Goal: Information Seeking & Learning: Learn about a topic

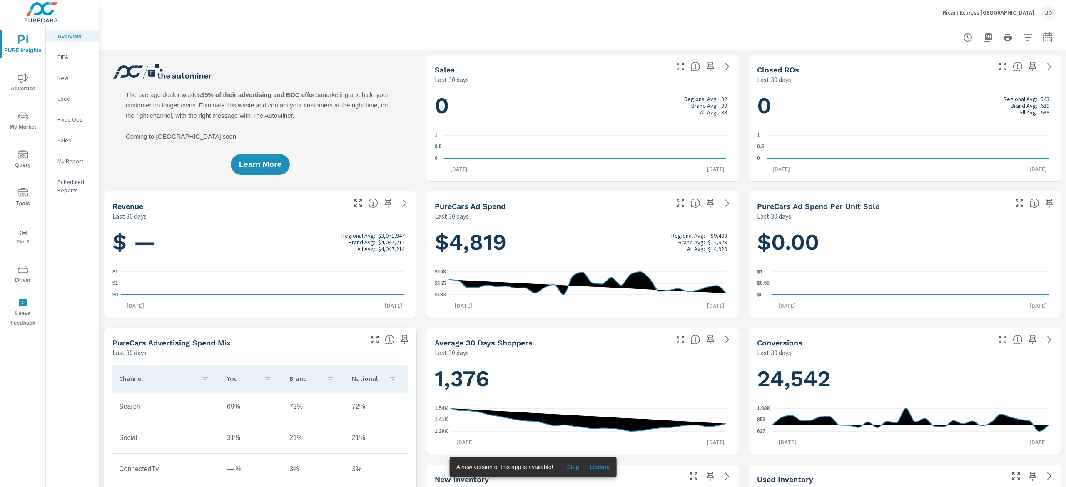
click at [24, 120] on icon "nav menu" at bounding box center [23, 117] width 10 height 10
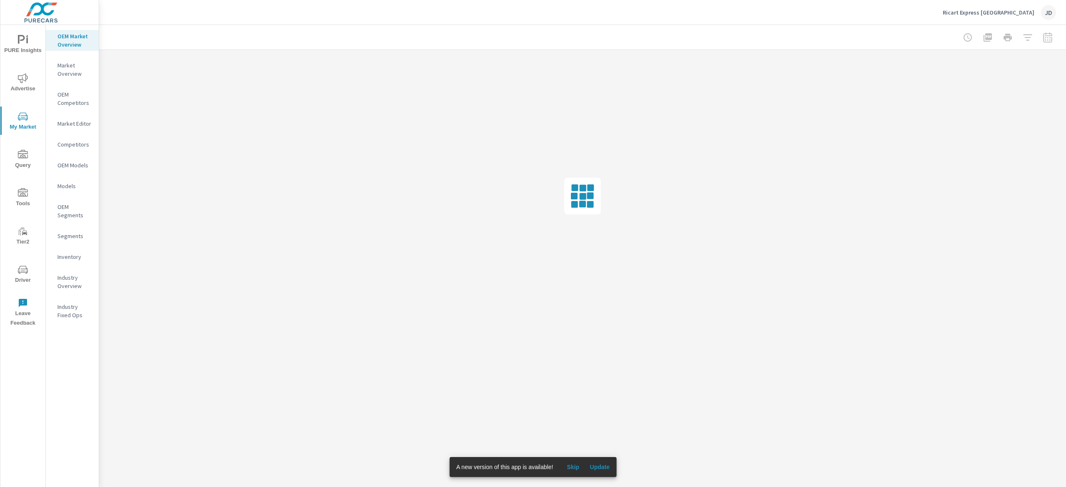
click at [597, 466] on span "Update" at bounding box center [600, 467] width 20 height 7
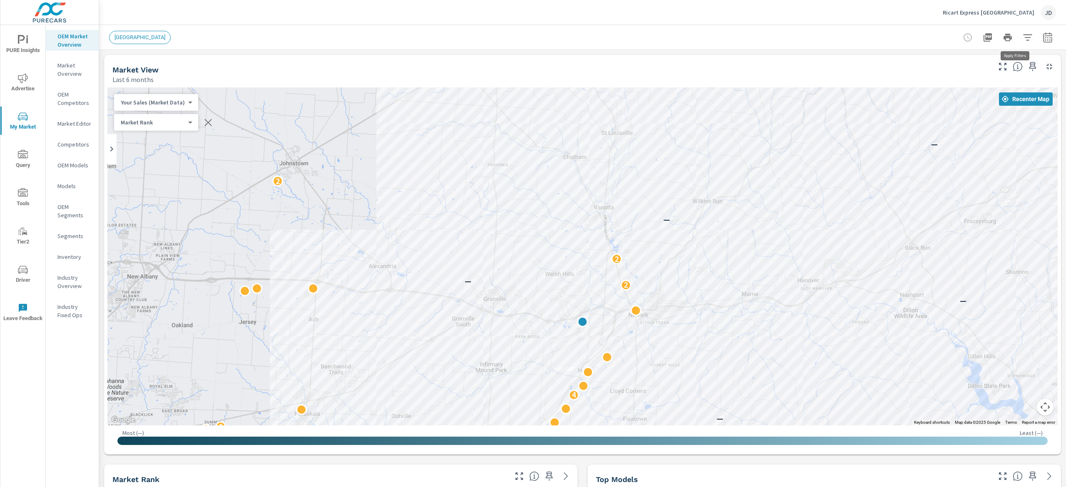
click at [1023, 38] on icon "button" at bounding box center [1028, 37] width 10 height 10
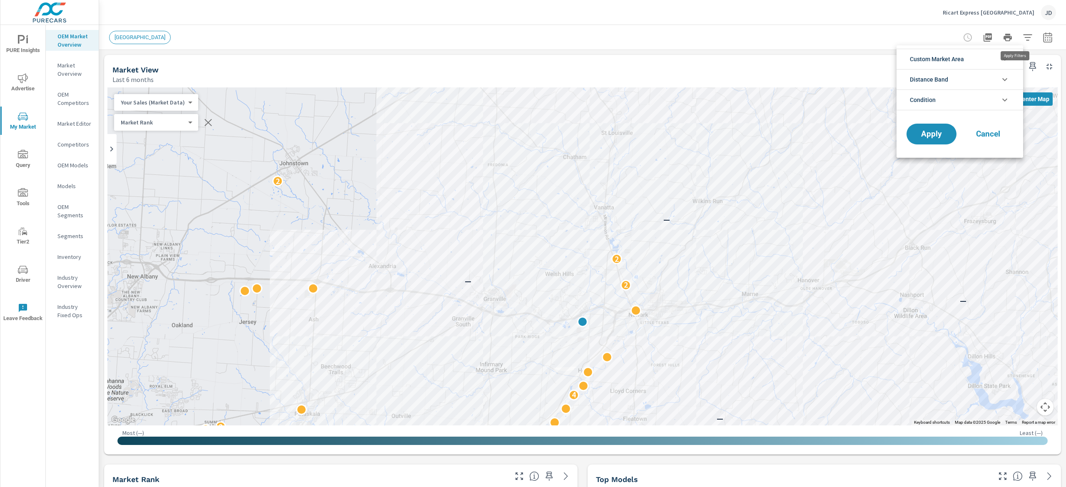
scroll to position [19, 0]
click at [1005, 102] on icon "filter options" at bounding box center [1005, 100] width 10 height 10
click at [998, 100] on li "Condition" at bounding box center [960, 100] width 127 height 21
click at [996, 77] on li "Distance Band" at bounding box center [960, 79] width 127 height 20
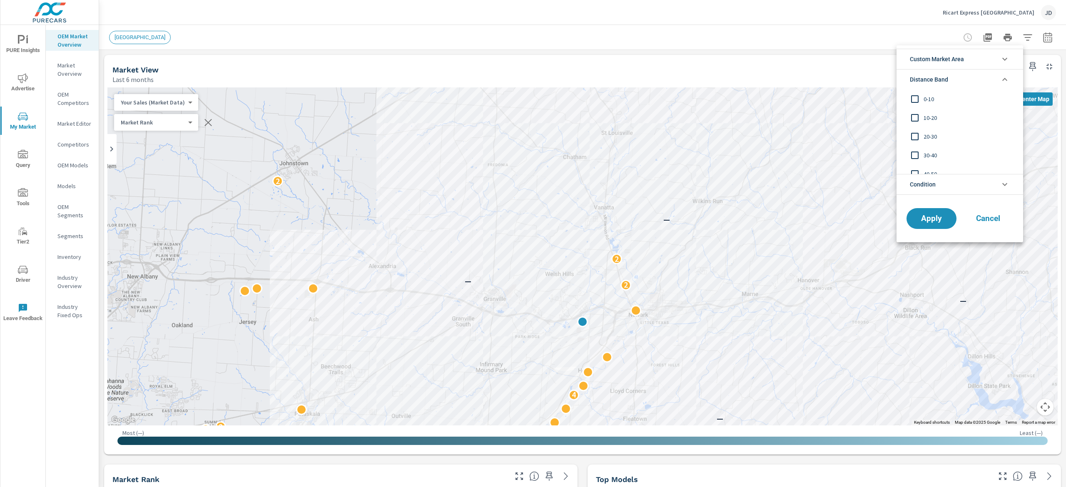
click at [920, 101] on input "filter options" at bounding box center [914, 98] width 17 height 17
click at [909, 119] on input "filter options" at bounding box center [914, 117] width 17 height 17
click at [915, 136] on input "filter options" at bounding box center [914, 136] width 17 height 17
click at [935, 221] on span "Apply" at bounding box center [932, 218] width 34 height 8
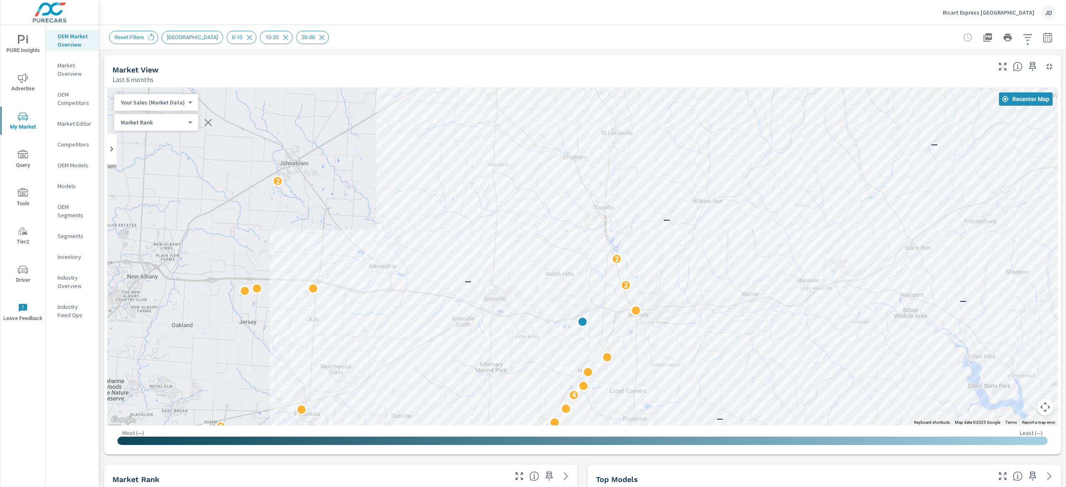
click at [1043, 36] on icon "button" at bounding box center [1048, 37] width 10 height 10
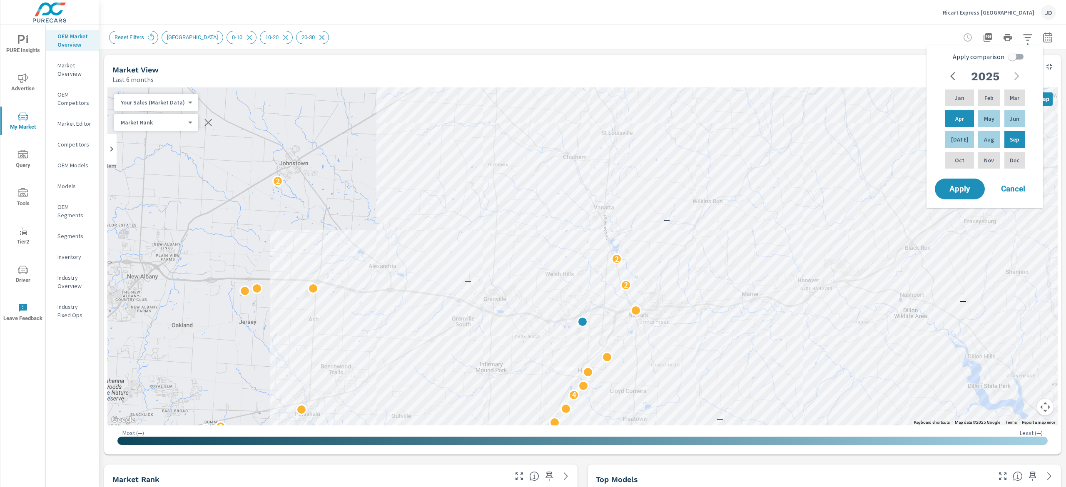
click at [1009, 53] on input "Apply comparison" at bounding box center [1012, 57] width 47 height 16
checkbox input "true"
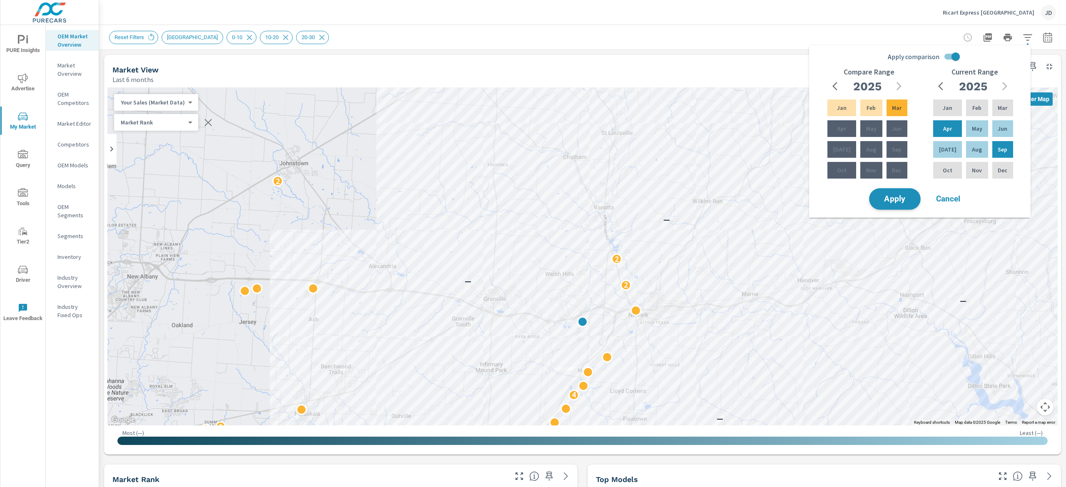
click at [909, 198] on span "Apply" at bounding box center [895, 199] width 34 height 8
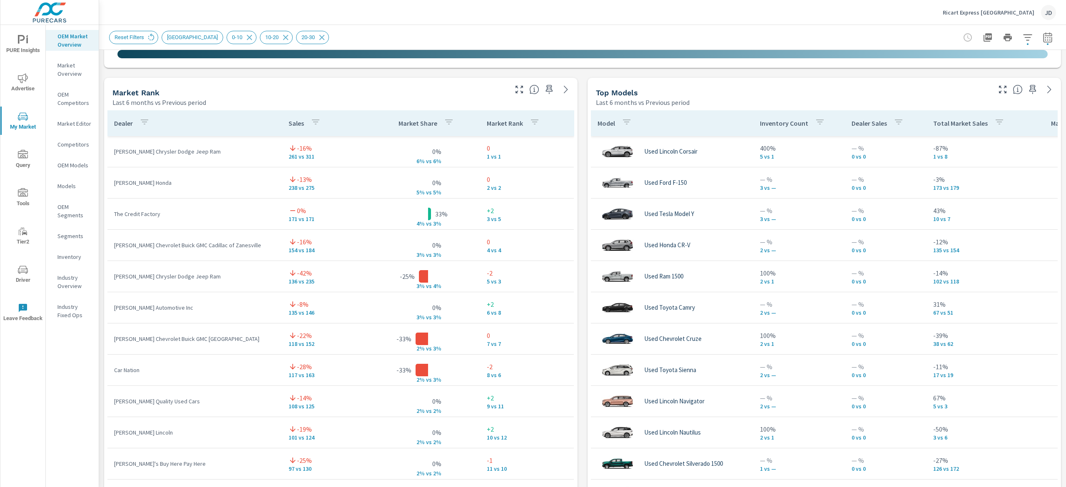
scroll to position [521, 0]
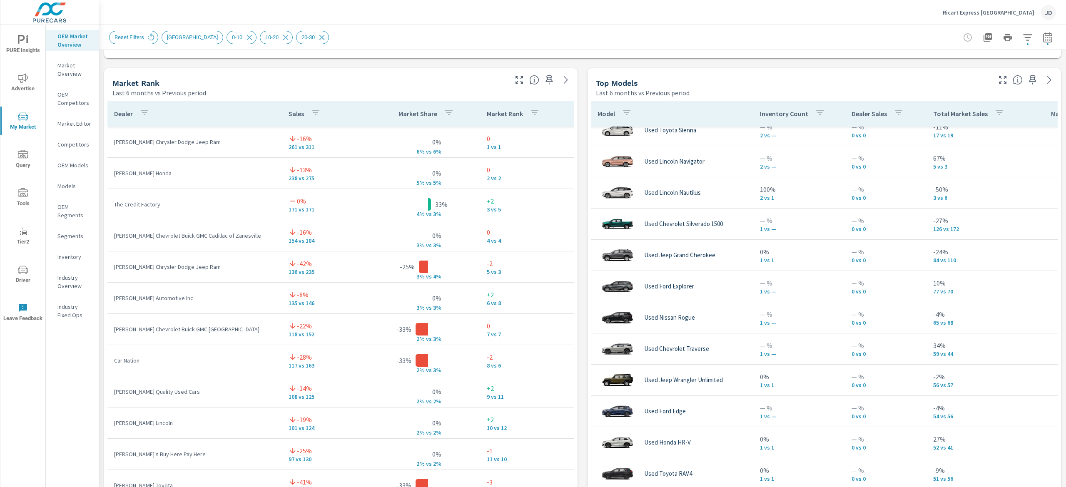
scroll to position [250, 0]
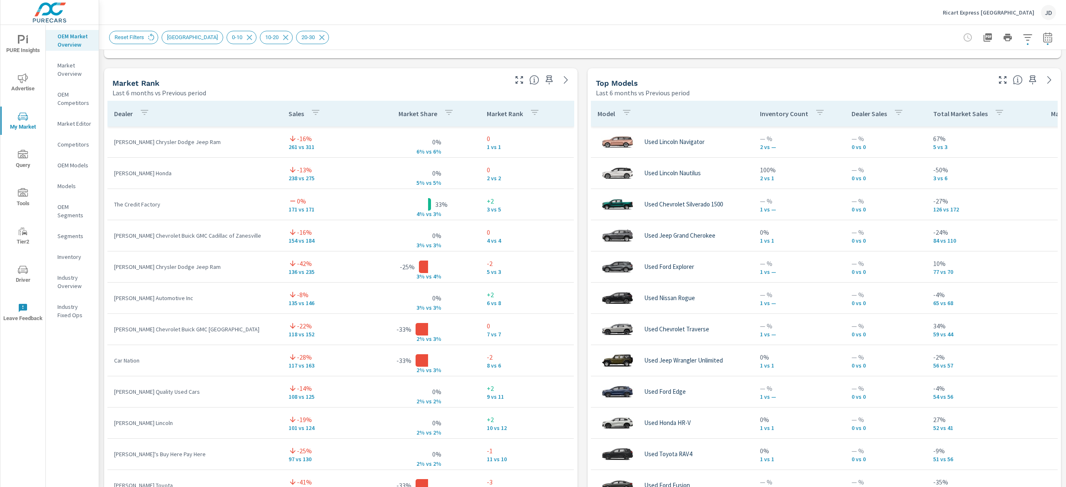
scroll to position [167, 0]
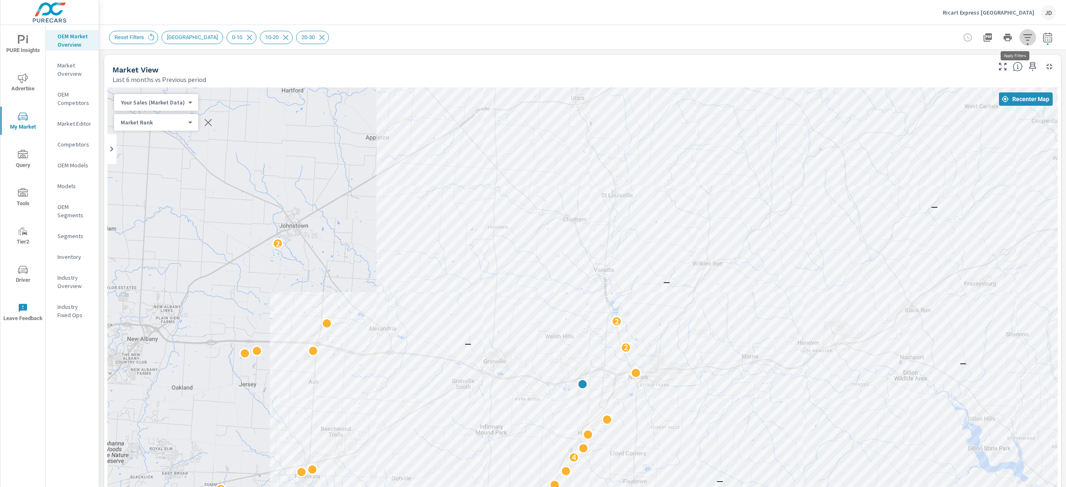
click at [1023, 35] on icon "button" at bounding box center [1028, 37] width 10 height 10
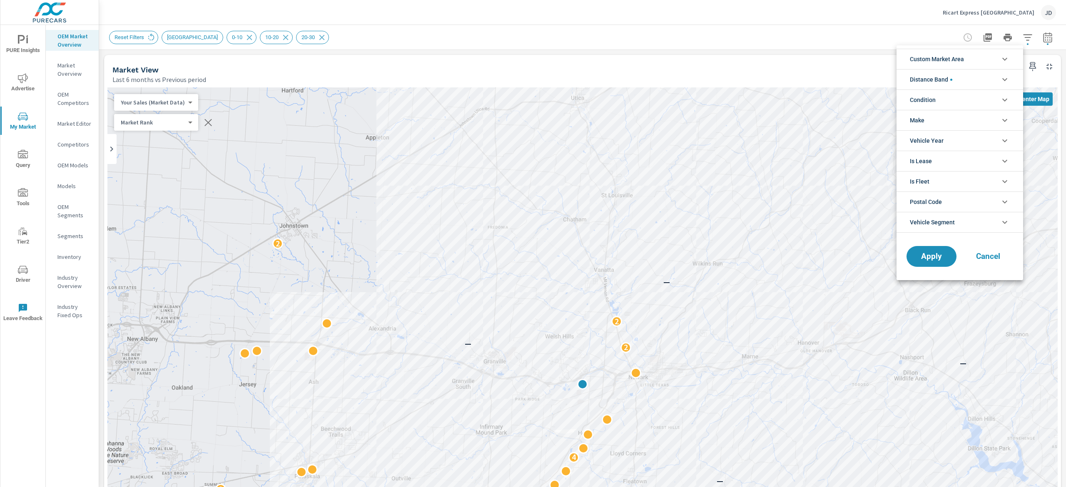
scroll to position [37, 0]
click at [1003, 97] on icon "filter options" at bounding box center [1005, 100] width 10 height 10
click at [1005, 100] on icon "filter options" at bounding box center [1005, 99] width 5 height 3
click at [999, 71] on li "Distance Band" at bounding box center [960, 79] width 127 height 20
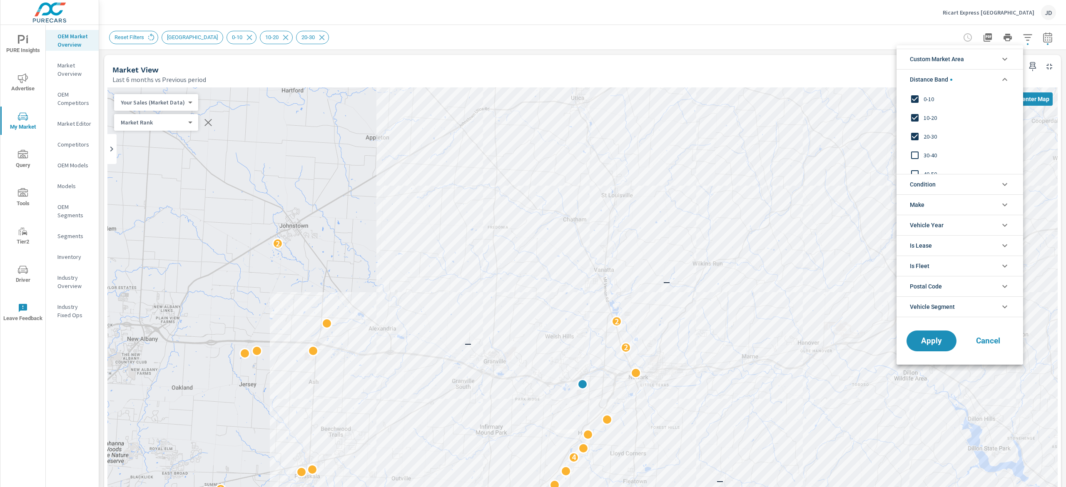
scroll to position [0, 0]
click at [1008, 78] on icon "filter options" at bounding box center [1005, 80] width 10 height 10
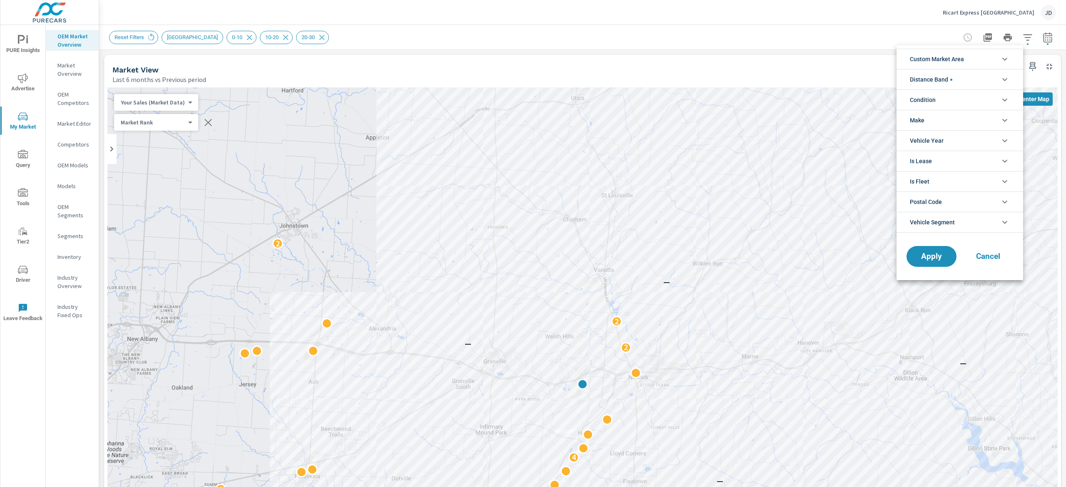
click at [1005, 51] on li "Custom Market Area" at bounding box center [960, 59] width 127 height 20
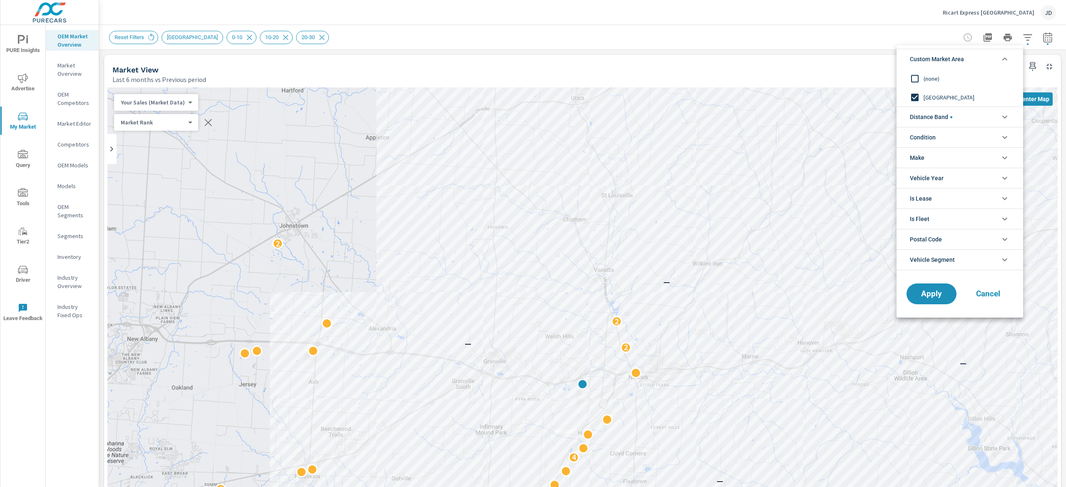
click at [1005, 51] on li "Custom Market Area" at bounding box center [960, 59] width 127 height 20
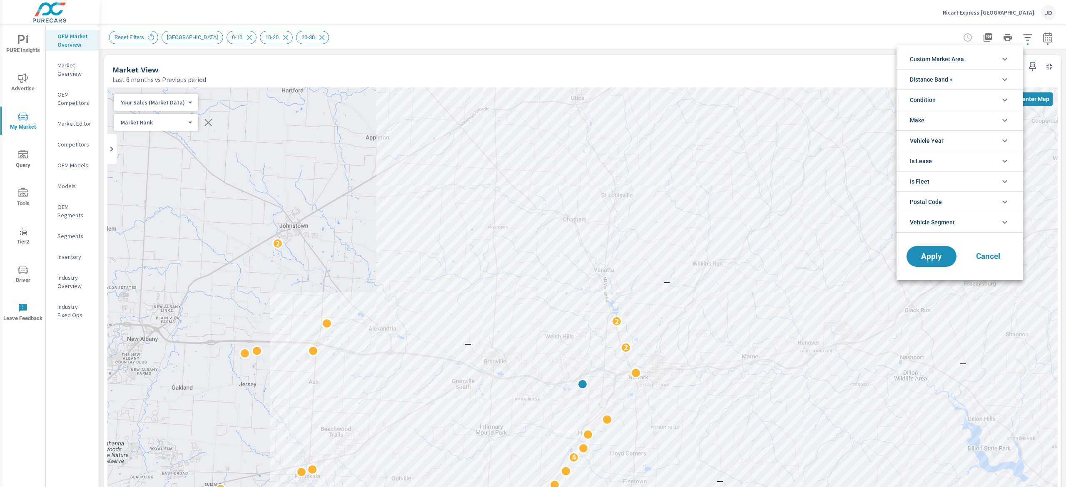
click at [1005, 119] on icon "filter options" at bounding box center [1005, 120] width 10 height 10
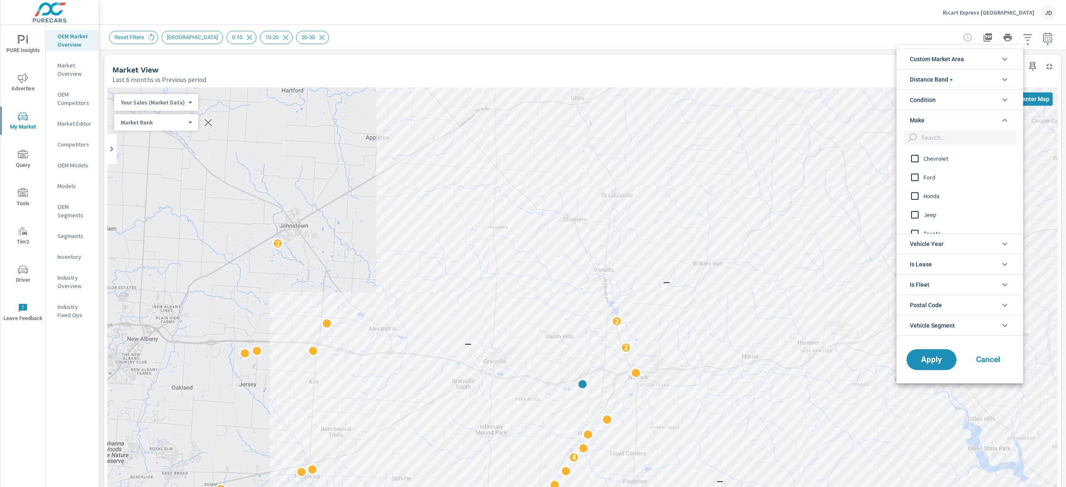
click at [1005, 119] on icon "filter options" at bounding box center [1005, 120] width 10 height 10
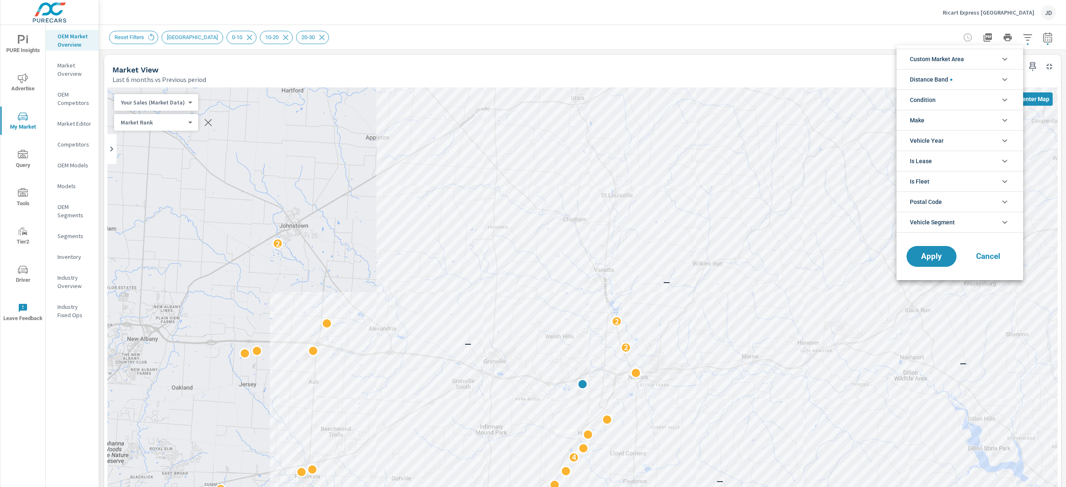
click at [1005, 102] on icon "filter options" at bounding box center [1005, 100] width 5 height 3
click at [927, 114] on div "Used" at bounding box center [959, 119] width 125 height 19
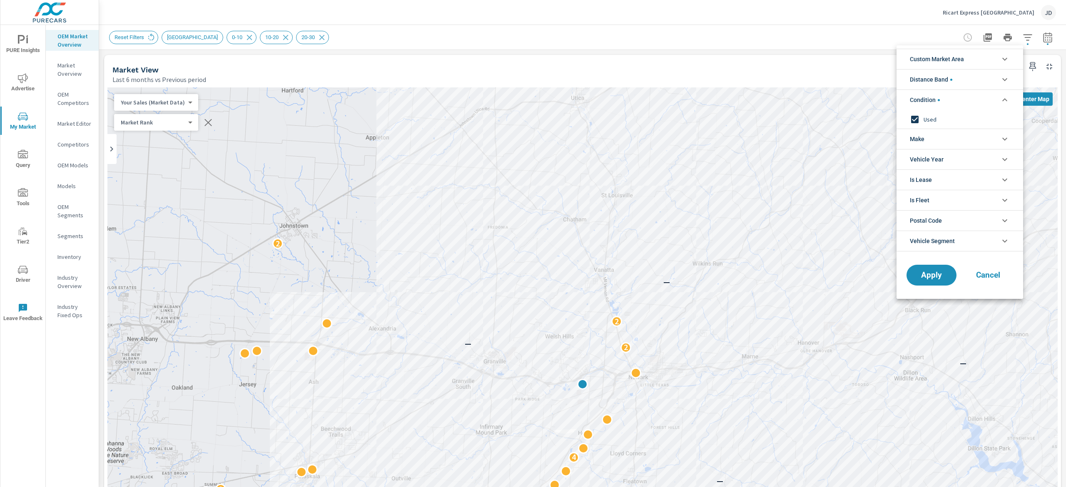
click at [935, 291] on div "Apply Cancel" at bounding box center [960, 277] width 127 height 44
click at [937, 274] on span "Apply" at bounding box center [932, 276] width 34 height 8
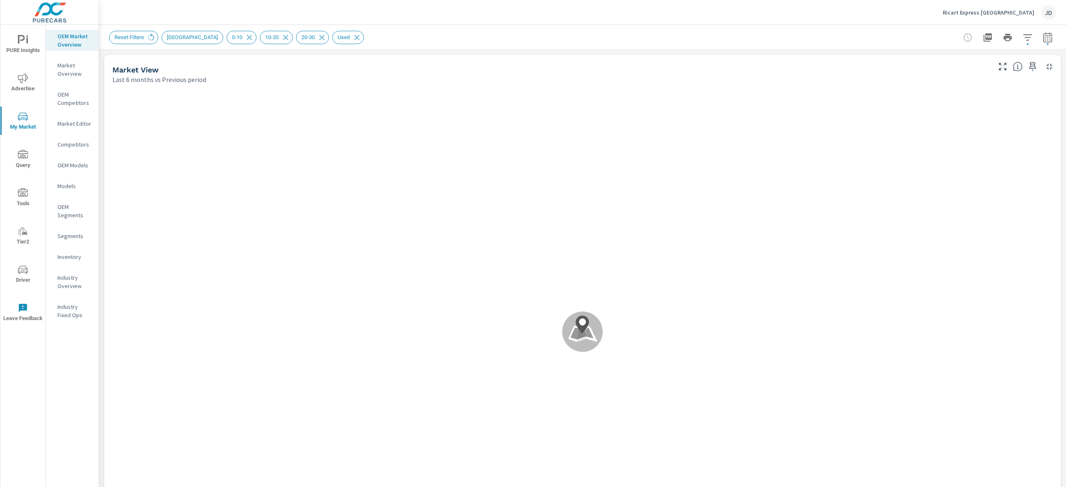
scroll to position [156, 0]
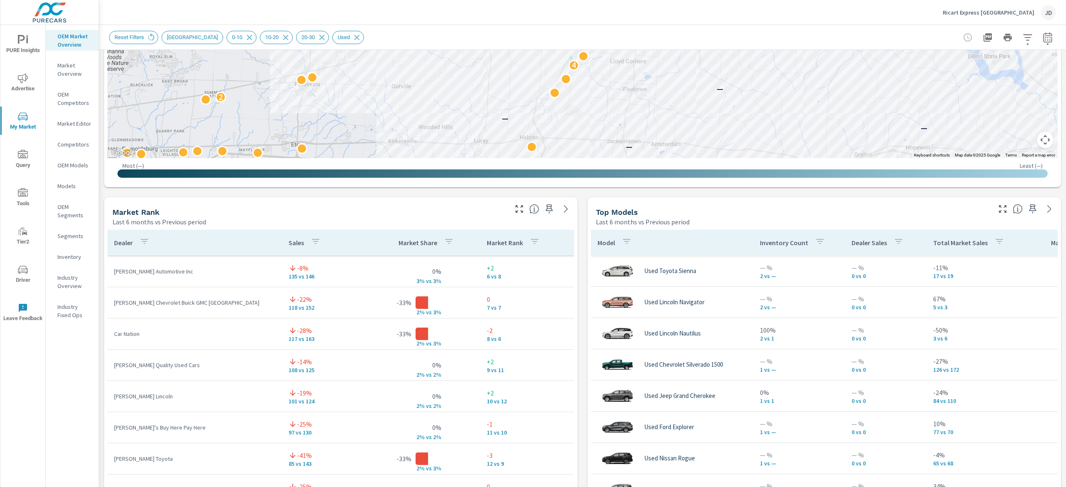
scroll to position [416, 0]
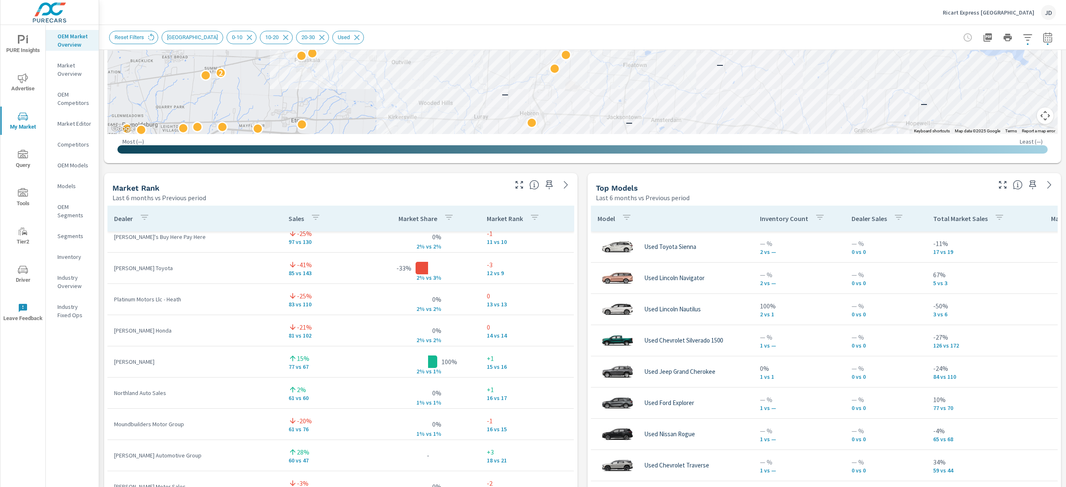
scroll to position [47, 0]
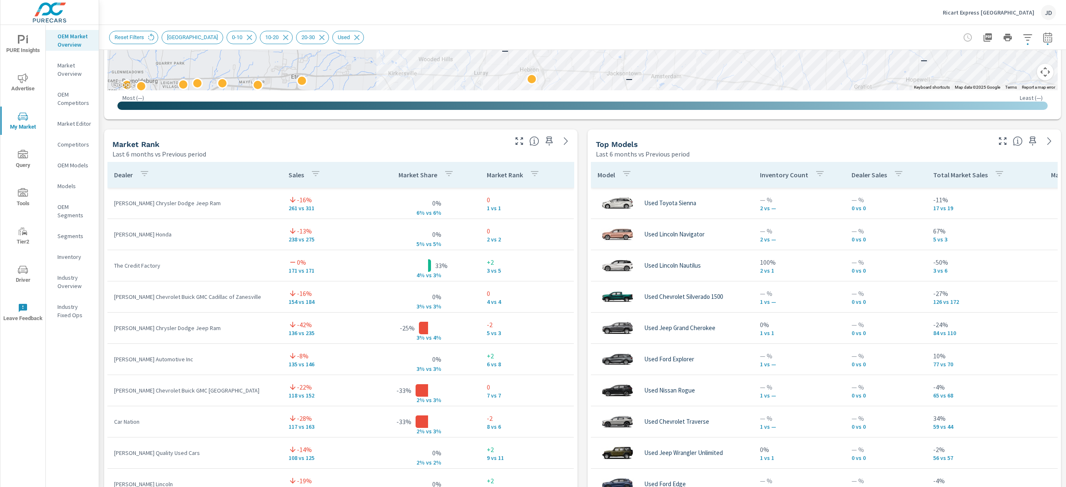
scroll to position [518, 0]
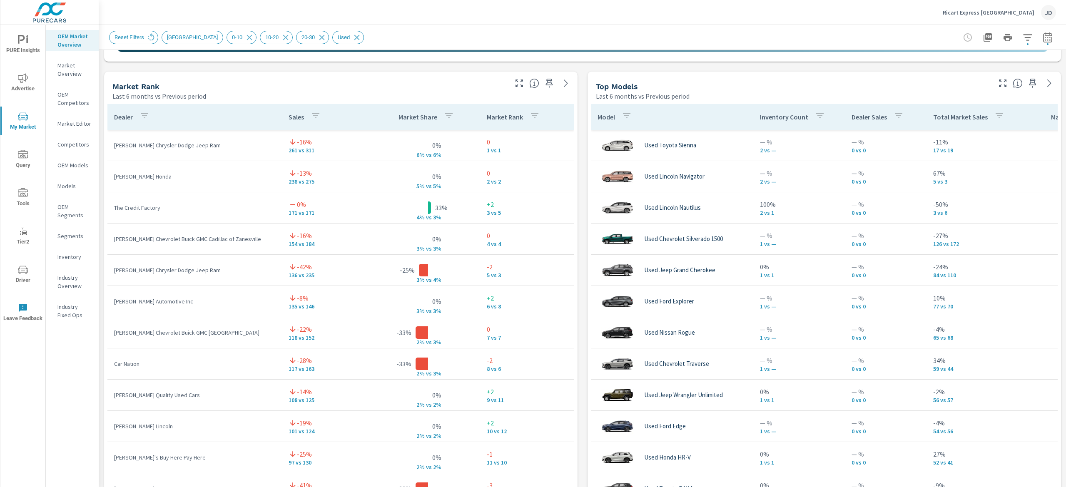
click at [832, 35] on div "Reset Filters New Market Area 0-10 10-20 20-30 Used" at bounding box center [524, 37] width 831 height 13
click at [544, 80] on icon "button" at bounding box center [549, 83] width 10 height 10
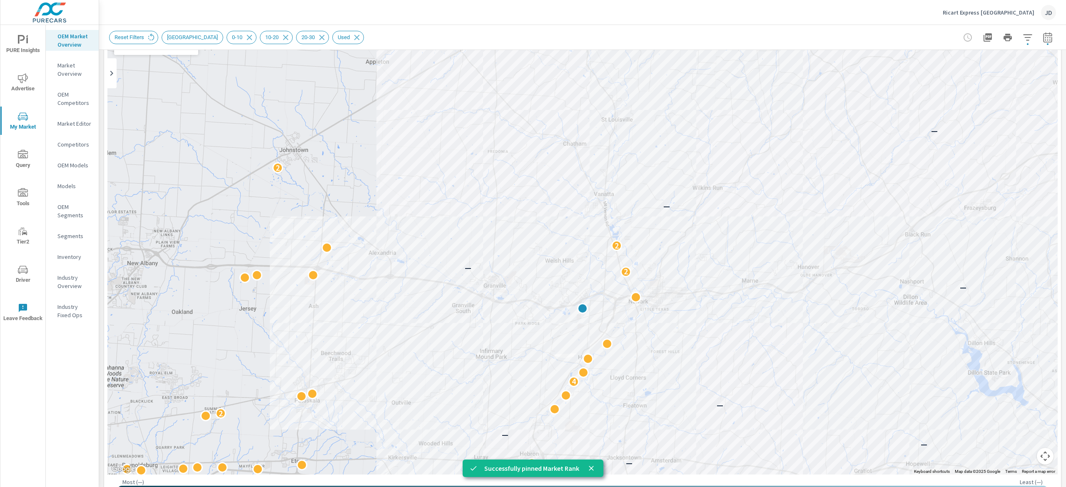
scroll to position [68, 0]
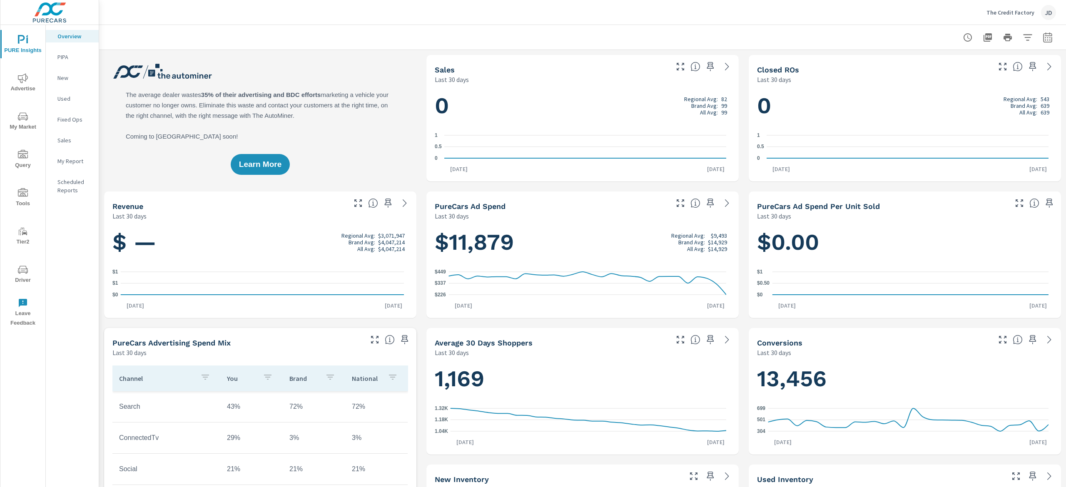
click at [27, 125] on span "My Market" at bounding box center [23, 122] width 40 height 20
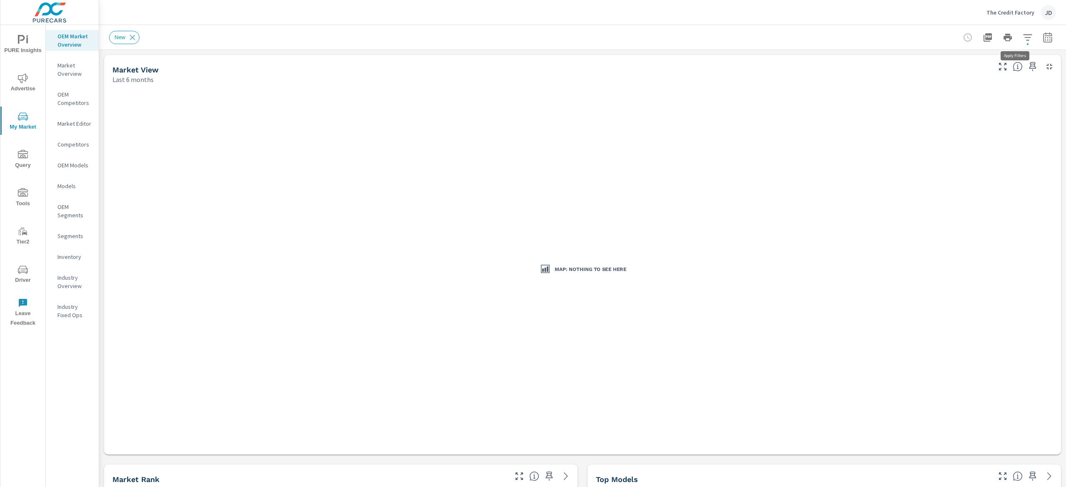
click at [1023, 38] on icon "button" at bounding box center [1028, 37] width 10 height 10
click at [1000, 80] on icon "filter options" at bounding box center [1005, 80] width 10 height 10
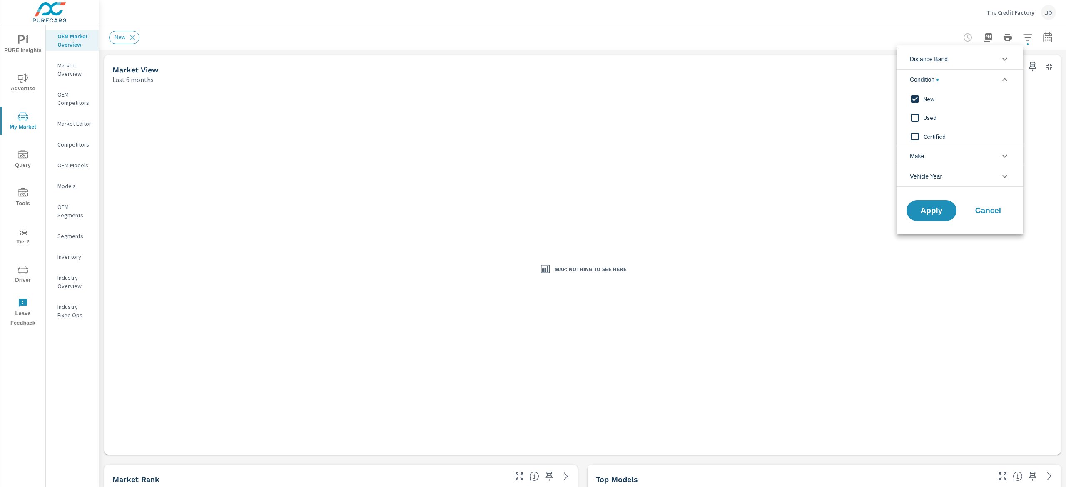
click at [934, 117] on span "Used" at bounding box center [969, 118] width 91 height 10
click at [913, 105] on input "filter options" at bounding box center [914, 98] width 17 height 17
click at [907, 136] on input "filter options" at bounding box center [914, 136] width 17 height 17
drag, startPoint x: 935, startPoint y: 213, endPoint x: 960, endPoint y: 225, distance: 28.1
click at [934, 212] on span "Apply" at bounding box center [931, 210] width 33 height 7
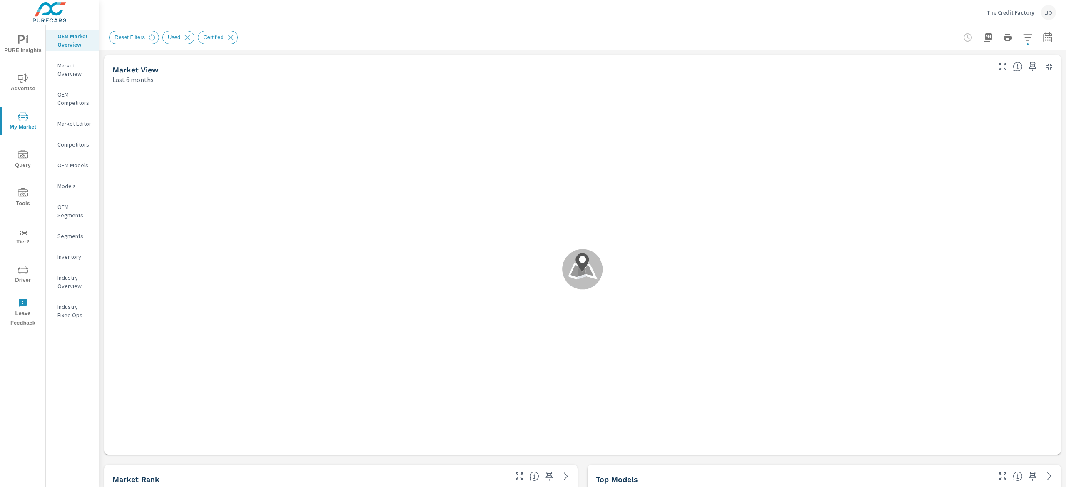
click at [79, 254] on p "Inventory" at bounding box center [74, 257] width 35 height 8
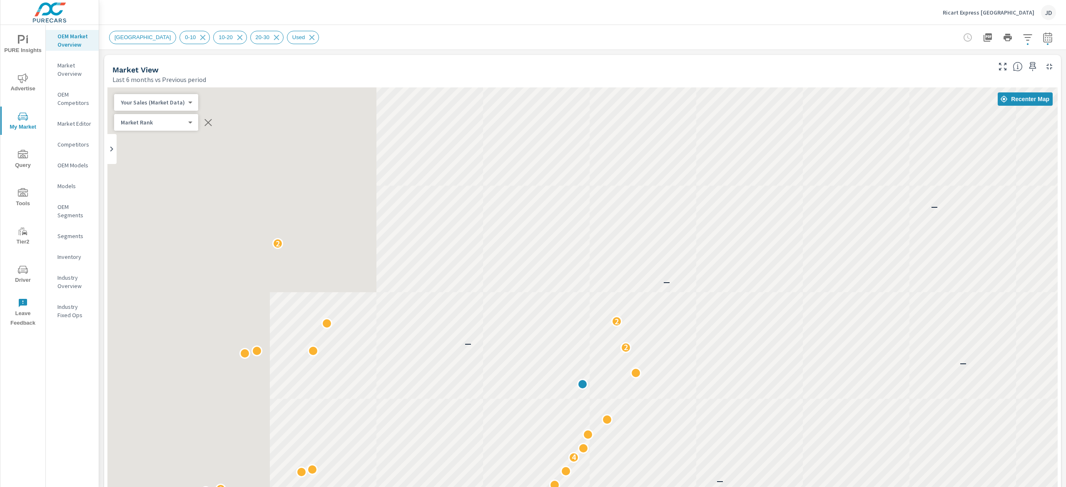
scroll to position [219, 0]
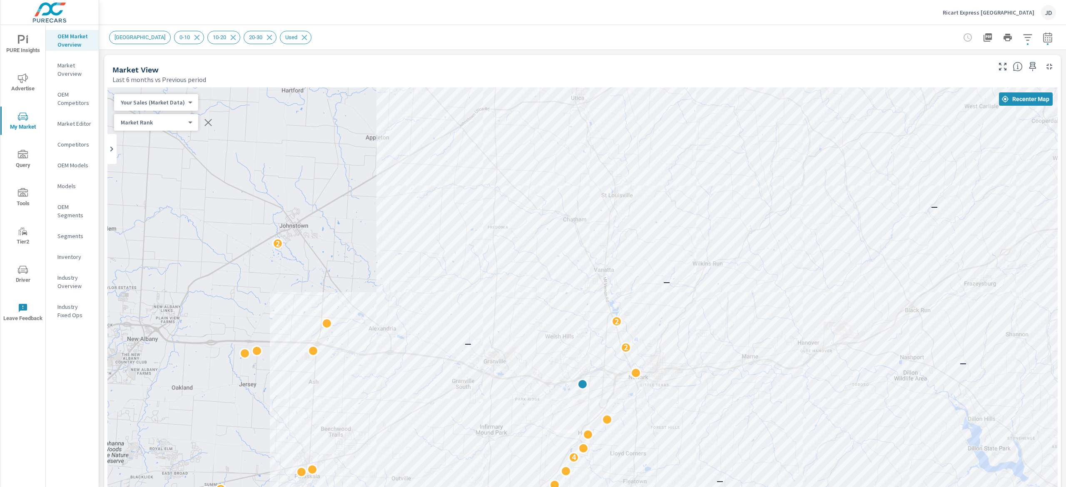
click at [82, 257] on p "Inventory" at bounding box center [74, 257] width 35 height 8
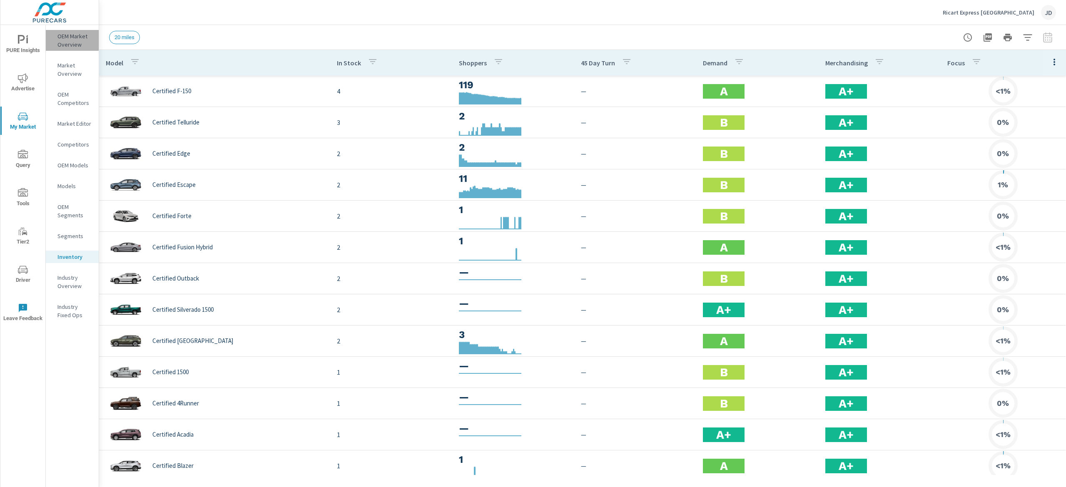
click at [75, 41] on p "OEM Market Overview" at bounding box center [74, 40] width 35 height 17
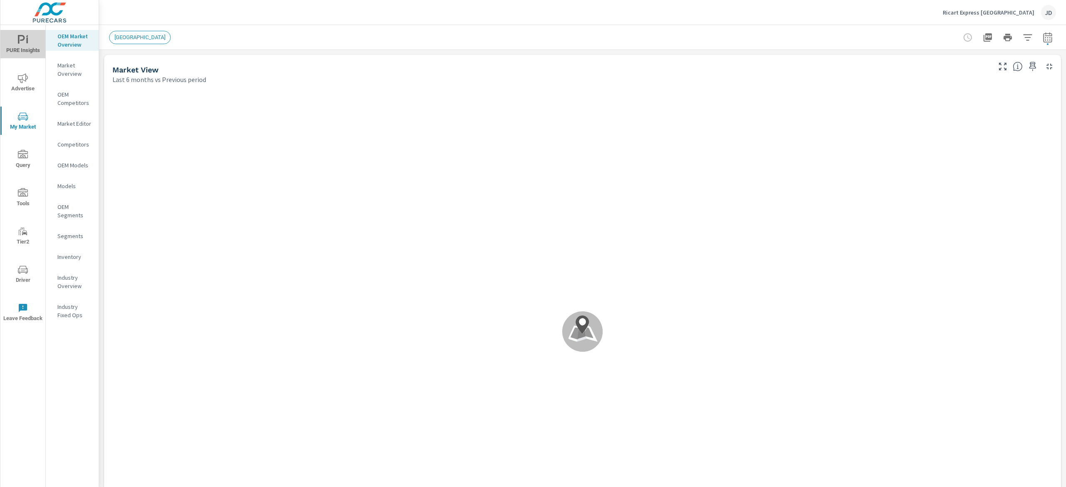
click at [33, 42] on span "PURE Insights" at bounding box center [23, 45] width 40 height 20
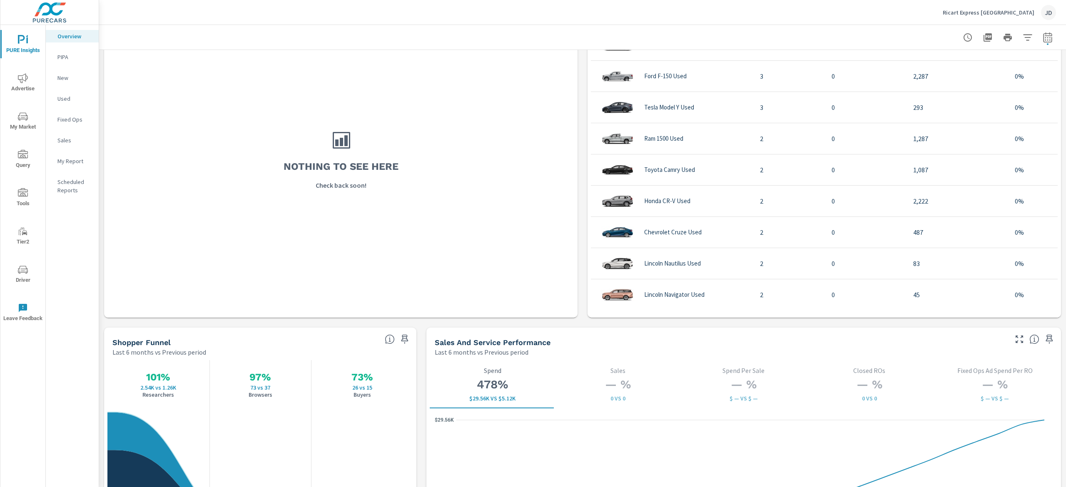
scroll to position [833, 0]
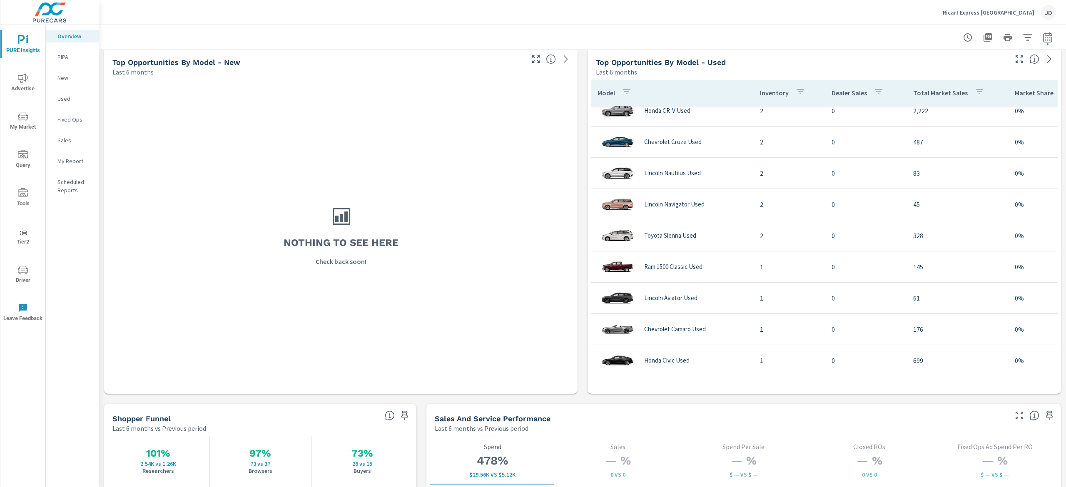
scroll to position [726, 0]
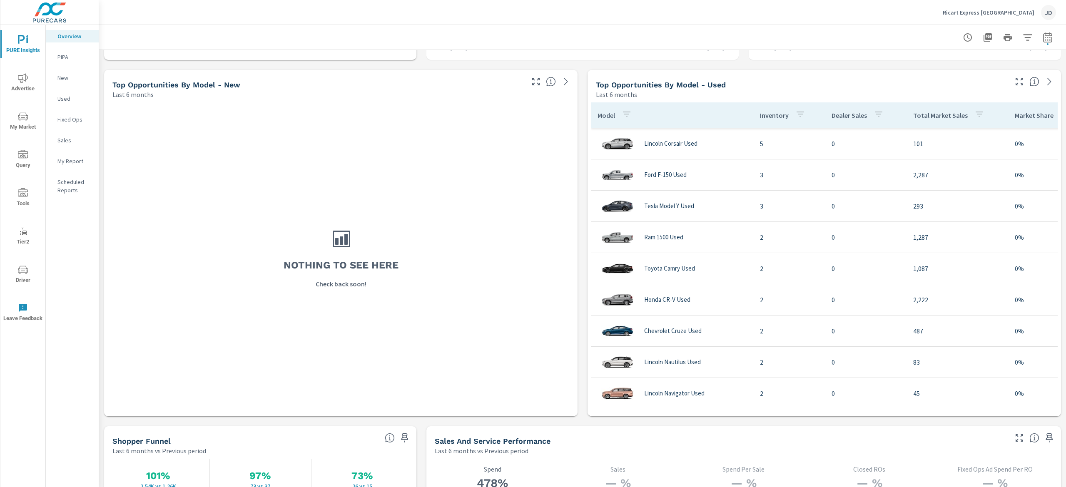
scroll to position [700, 0]
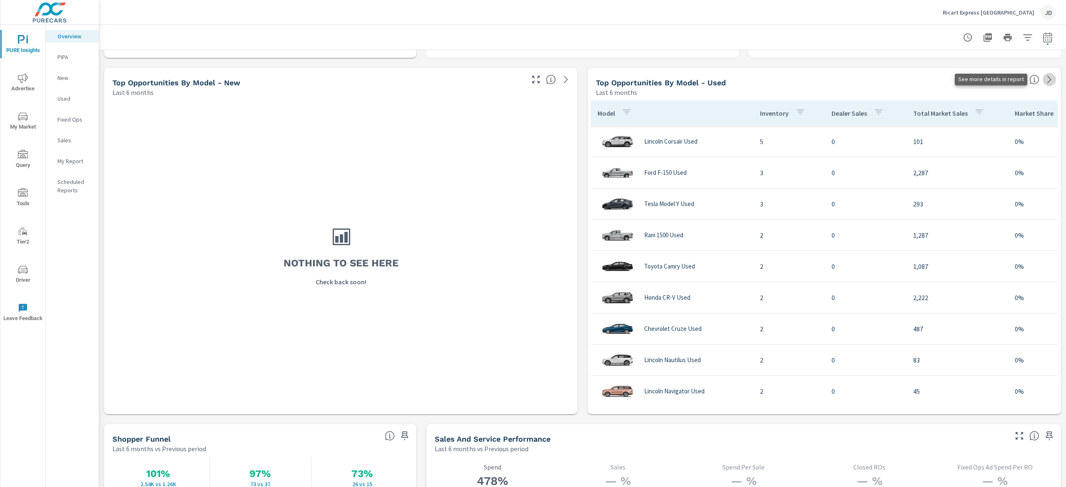
click at [1045, 76] on icon at bounding box center [1050, 80] width 10 height 10
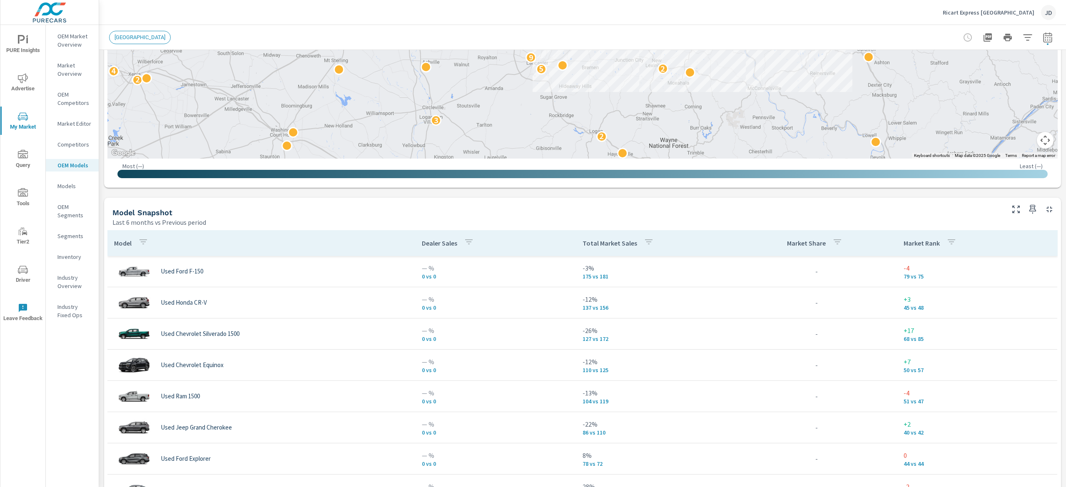
scroll to position [542, 0]
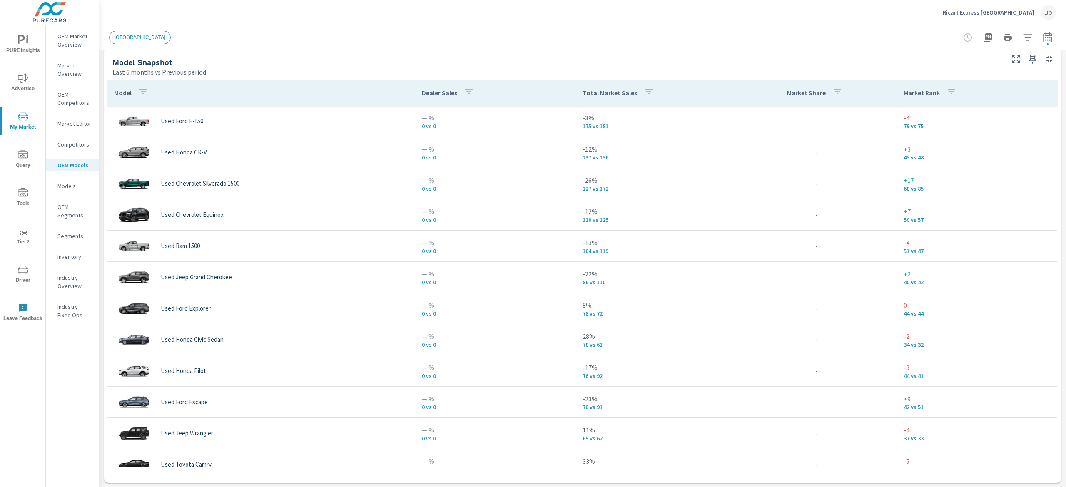
click at [1012, 57] on div at bounding box center [1033, 56] width 55 height 18
click at [1028, 57] on icon "button" at bounding box center [1033, 59] width 10 height 10
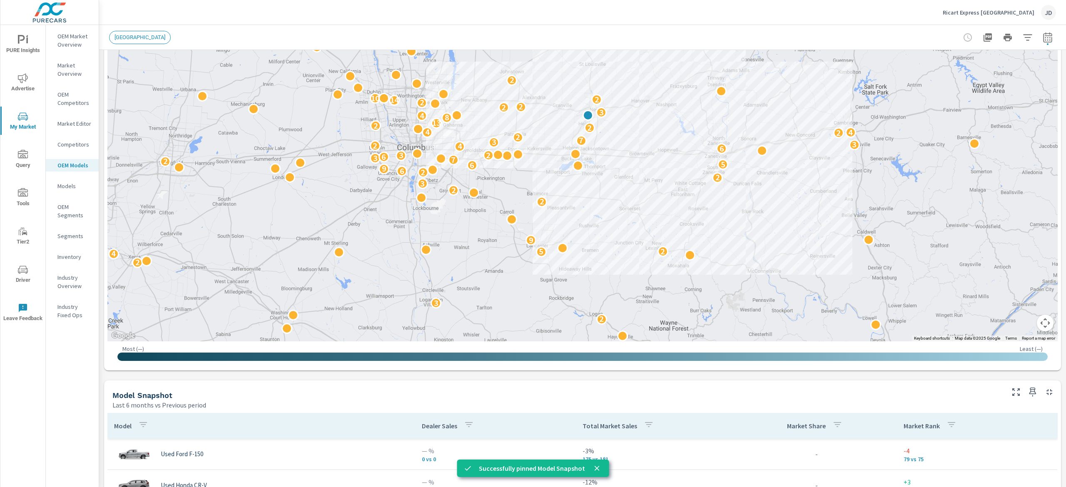
scroll to position [42, 0]
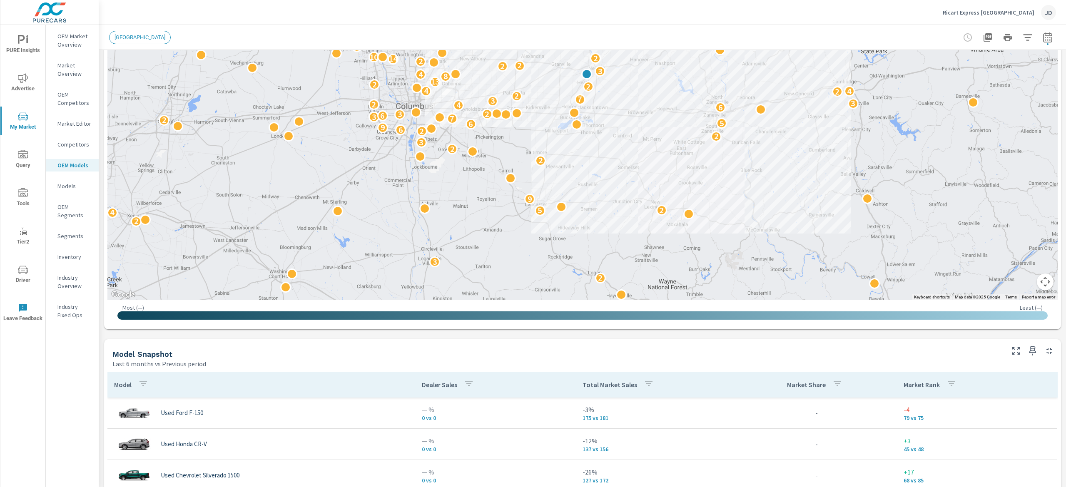
scroll to position [239, 0]
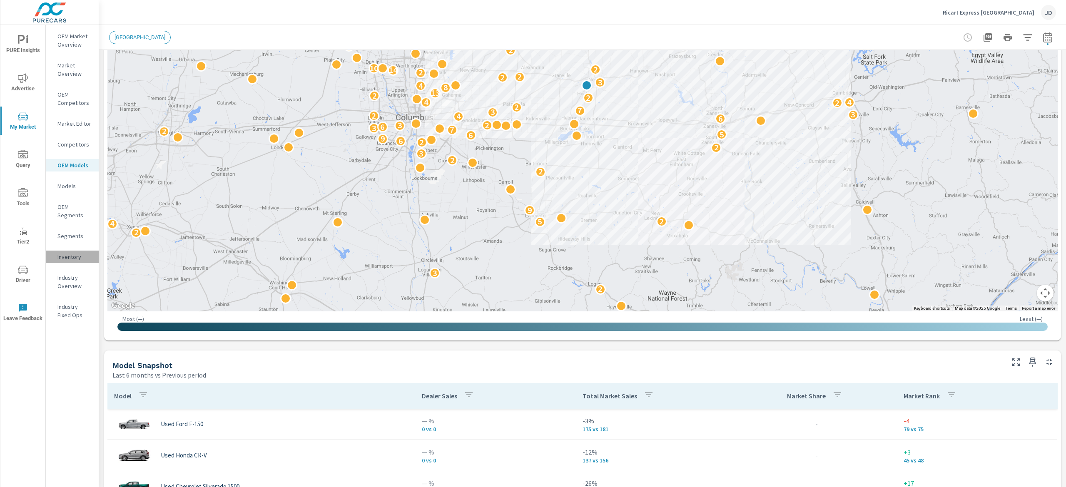
click at [73, 256] on p "Inventory" at bounding box center [74, 257] width 35 height 8
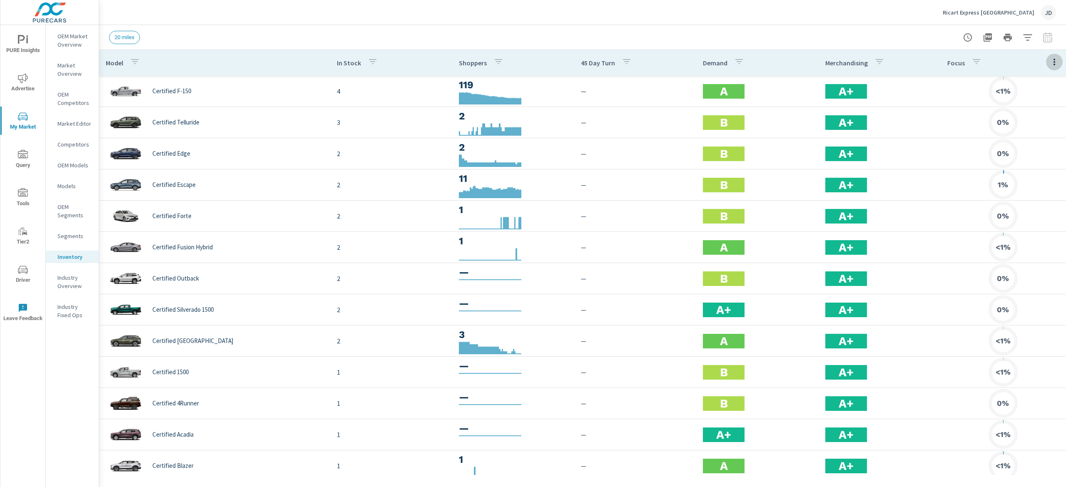
click at [1050, 61] on icon "button" at bounding box center [1055, 62] width 10 height 10
drag, startPoint x: 1042, startPoint y: 122, endPoint x: 1055, endPoint y: 152, distance: 33.7
click at [1041, 122] on span "Market Performance" at bounding box center [1027, 126] width 52 height 8
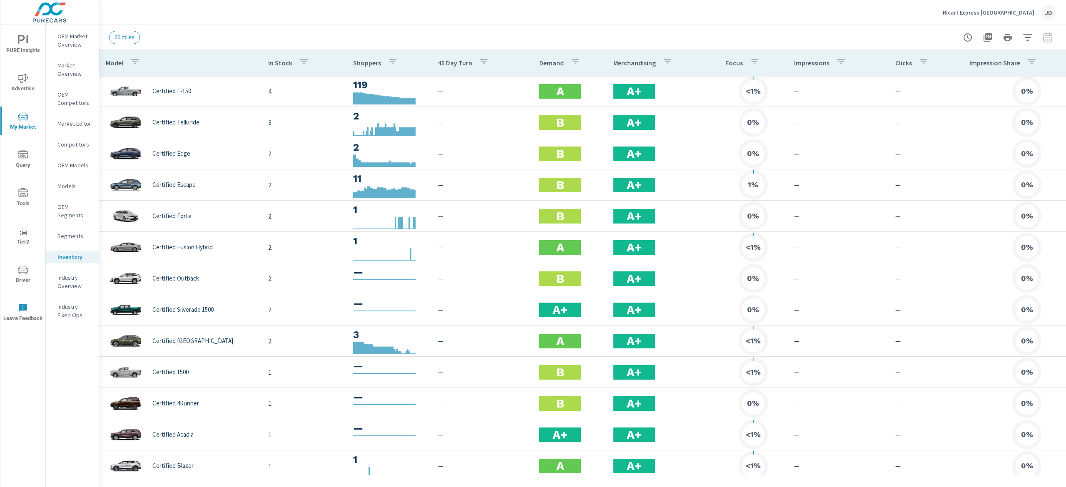
scroll to position [0, 517]
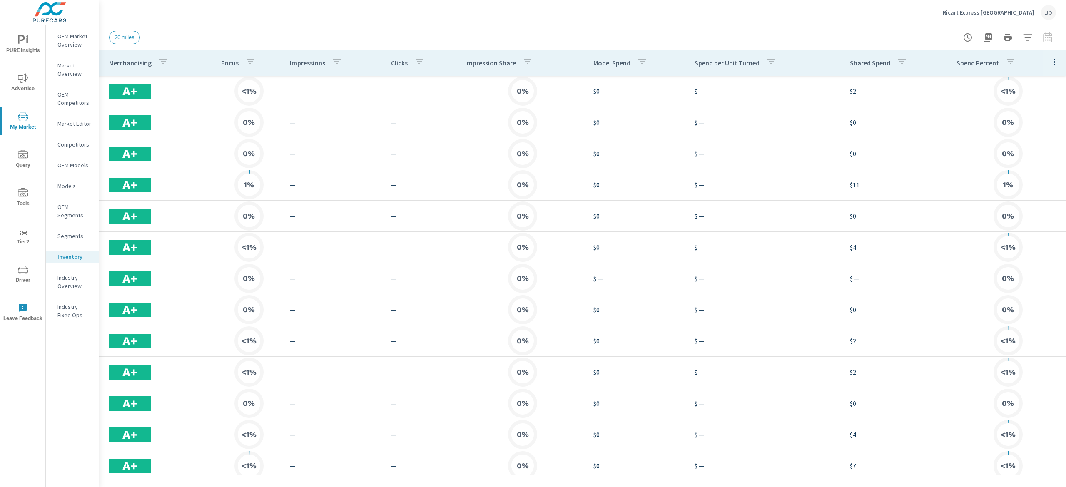
click at [1050, 57] on icon "button" at bounding box center [1055, 62] width 10 height 10
click at [1045, 159] on span "Market Comparison" at bounding box center [1027, 156] width 52 height 8
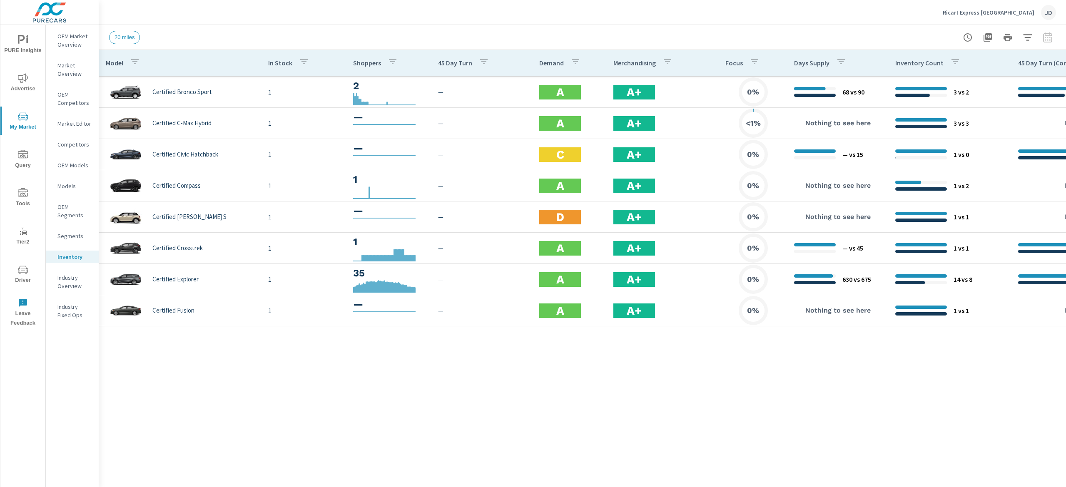
scroll to position [49, 0]
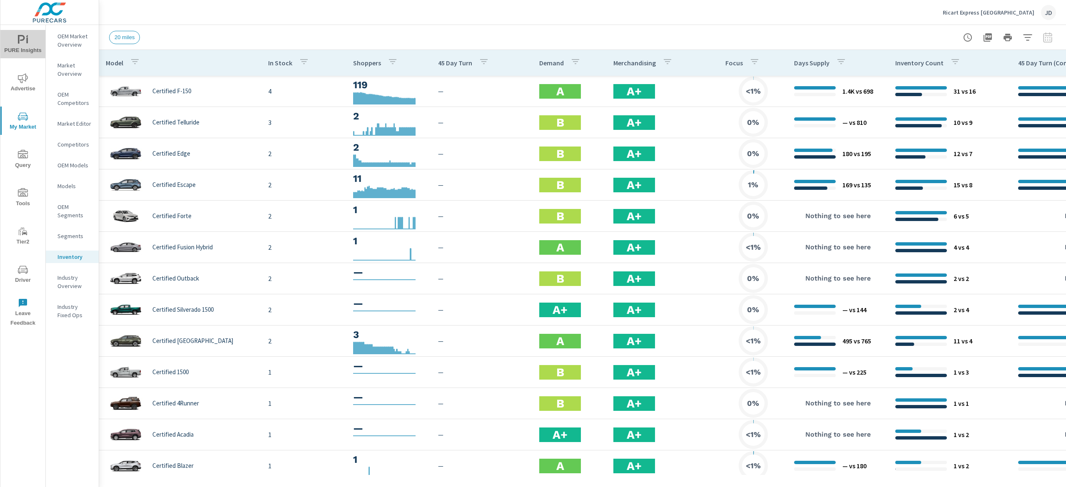
click at [20, 46] on span "PURE Insights" at bounding box center [23, 45] width 40 height 20
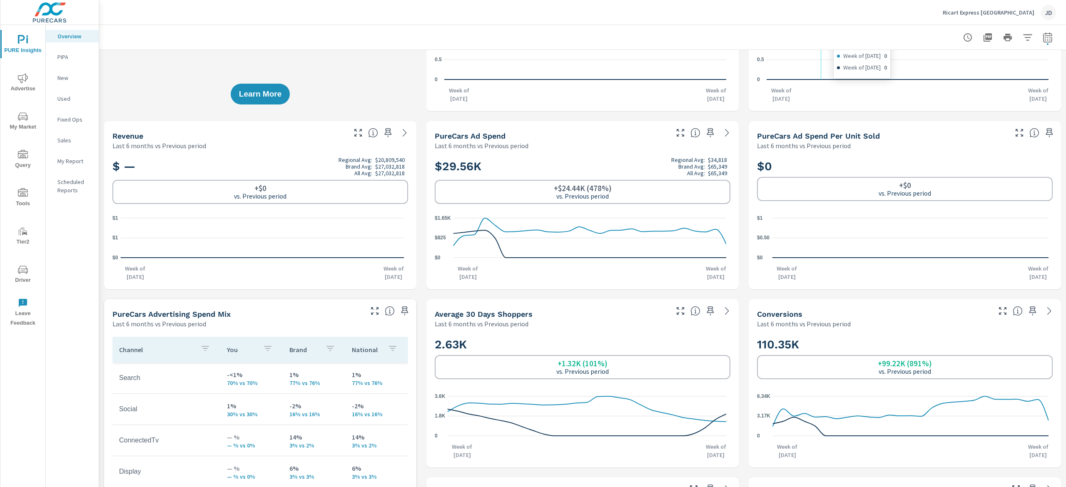
scroll to position [250, 0]
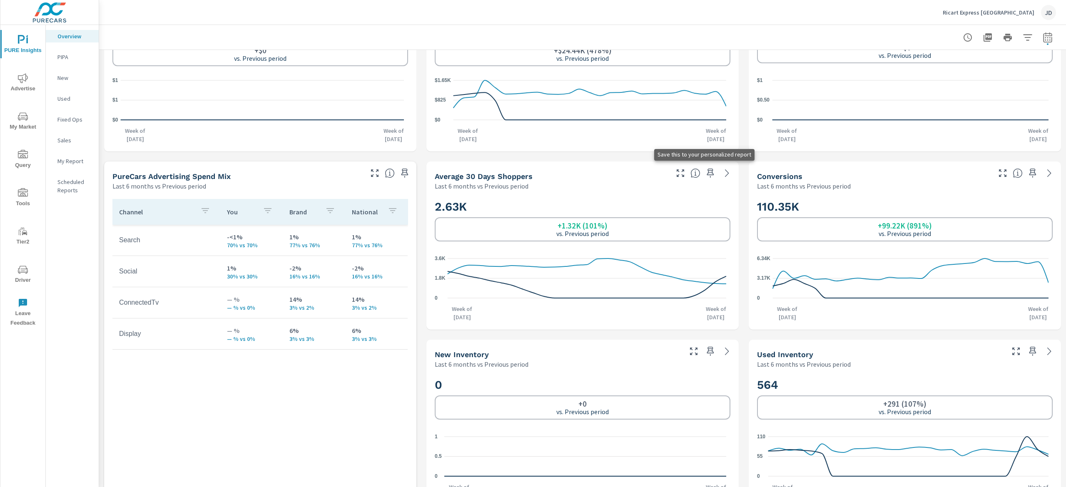
click at [706, 173] on icon "button" at bounding box center [711, 173] width 10 height 10
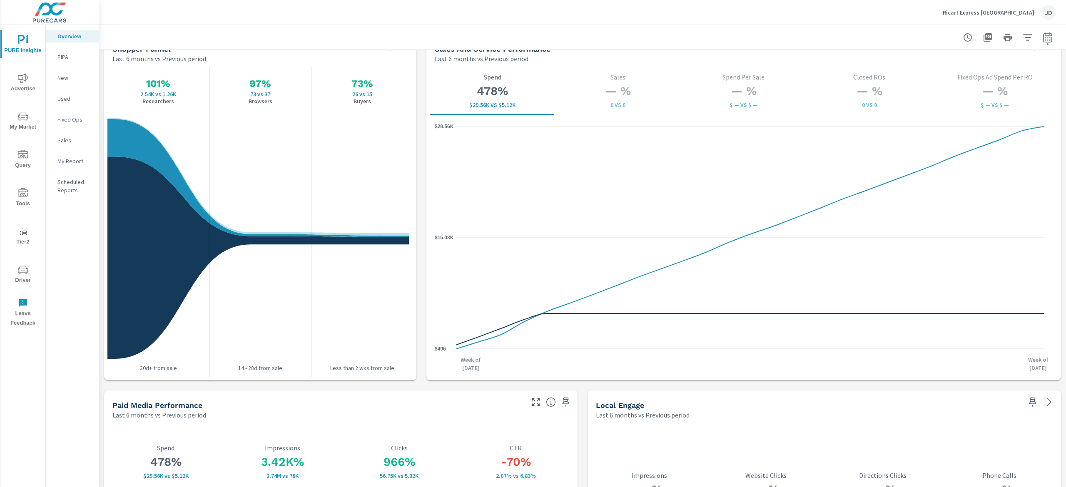
scroll to position [1032, 0]
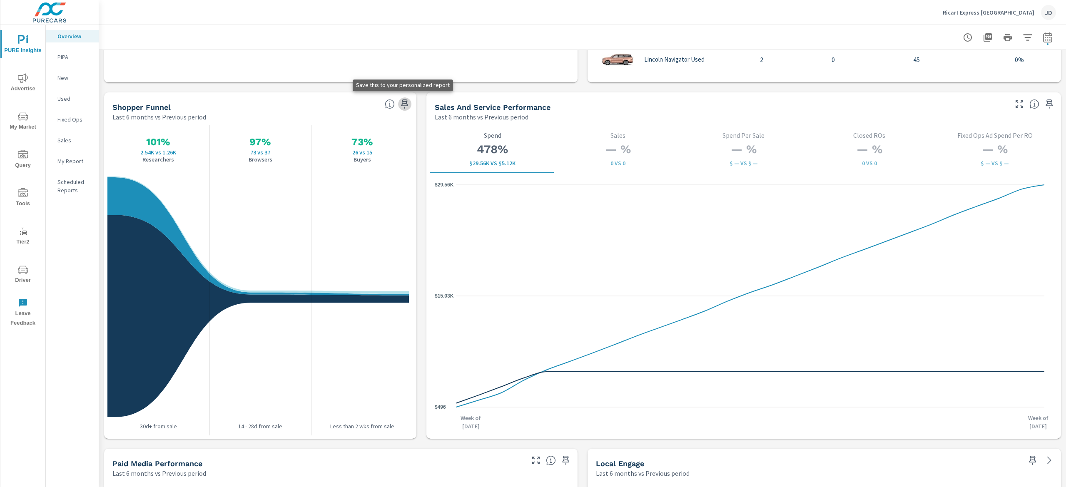
click at [402, 103] on icon "button" at bounding box center [405, 104] width 7 height 9
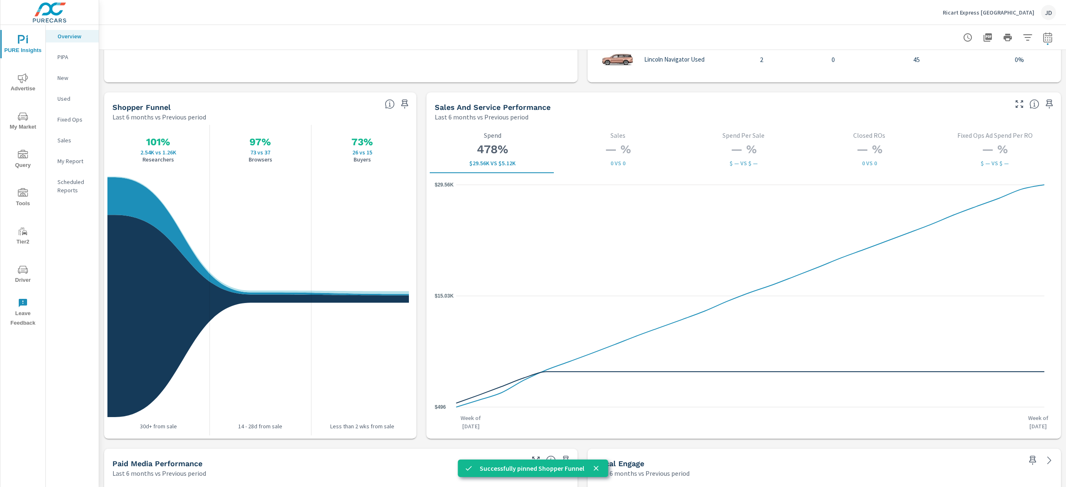
scroll to position [1345, 0]
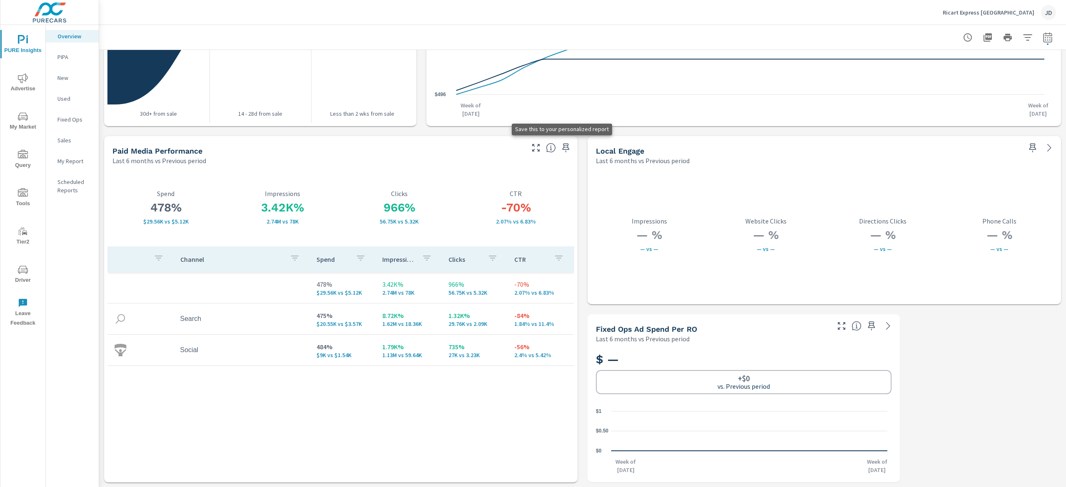
drag, startPoint x: 561, startPoint y: 146, endPoint x: 693, endPoint y: 228, distance: 156.0
click at [561, 146] on icon "button" at bounding box center [566, 148] width 10 height 10
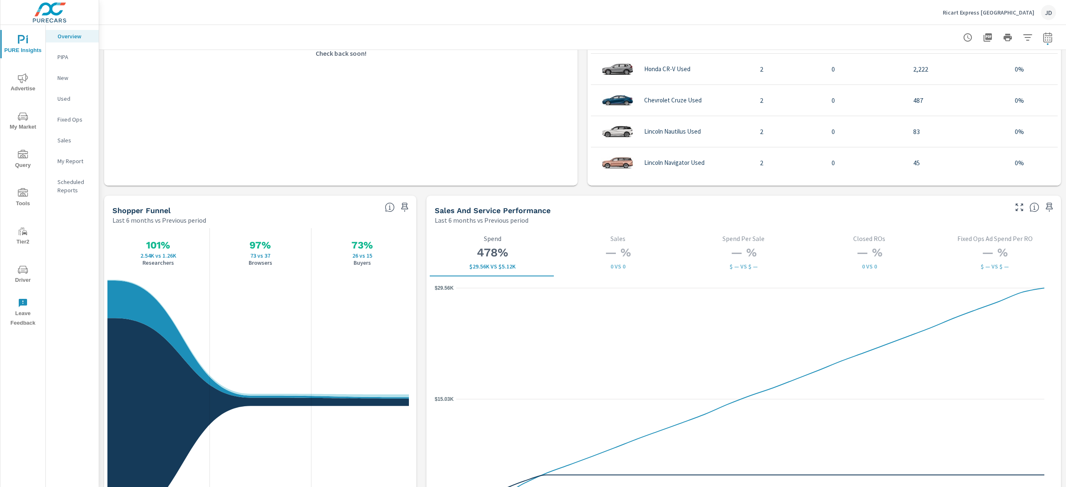
scroll to position [928, 0]
click at [1045, 36] on div at bounding box center [582, 37] width 967 height 25
click at [1043, 37] on icon "button" at bounding box center [1048, 37] width 10 height 10
select select "Last 6 months"
select select "Previous period"
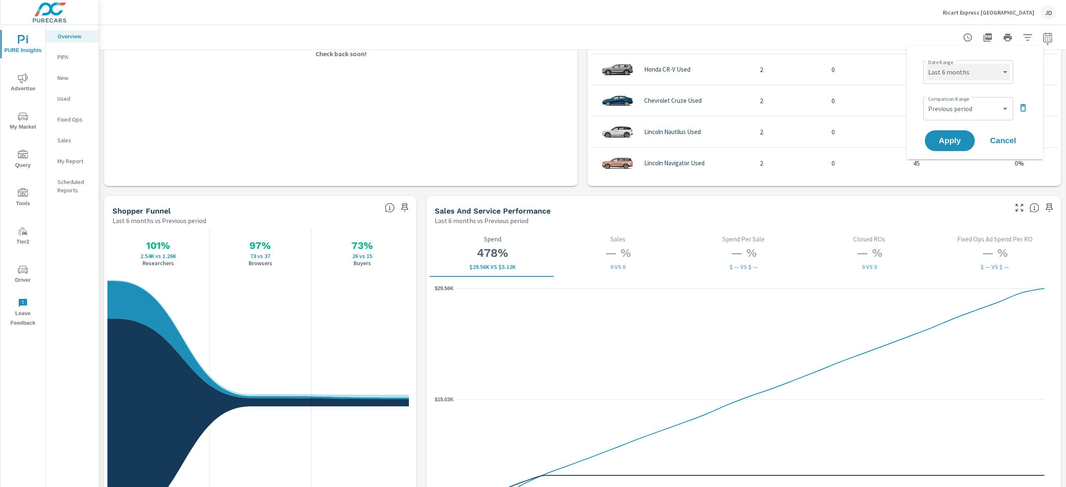
click at [998, 66] on select "Custom Yesterday Last week Last 7 days Last 14 days Last 30 days Last 45 days L…" at bounding box center [968, 72] width 83 height 17
select select "Month to date"
click at [927, 64] on select "Custom Yesterday Last week Last 7 days Last 14 days Last 30 days Last 45 days L…" at bounding box center [968, 72] width 83 height 17
click at [960, 135] on button "Apply" at bounding box center [950, 141] width 52 height 22
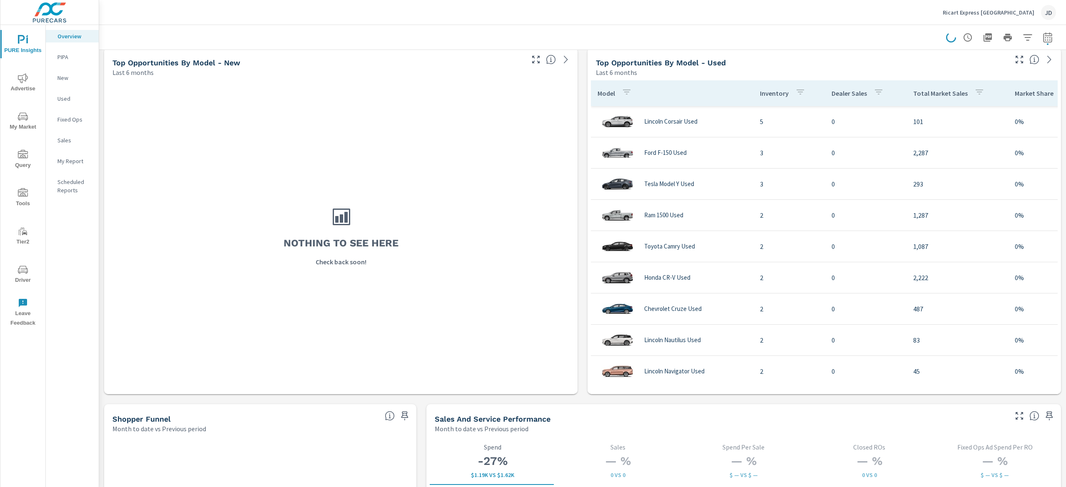
scroll to position [750, 0]
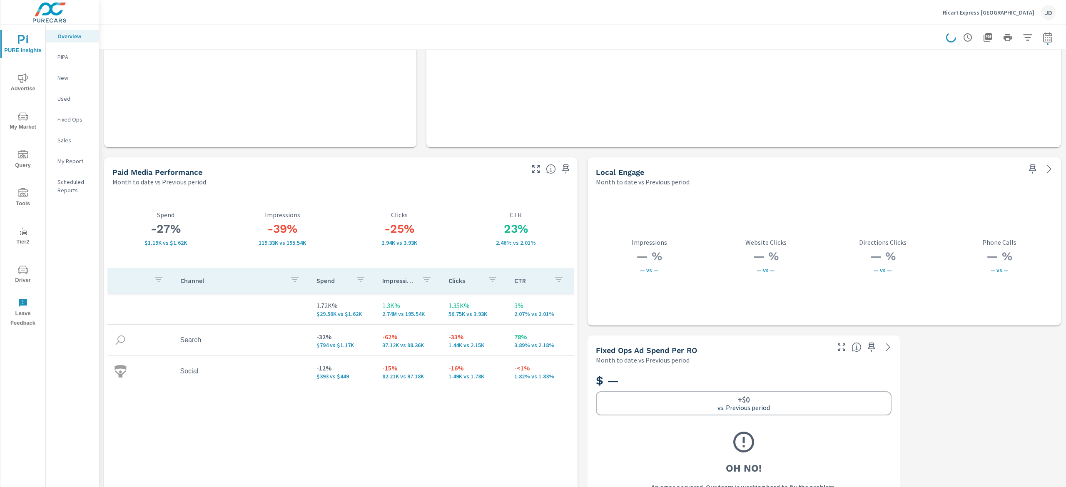
scroll to position [1345, 0]
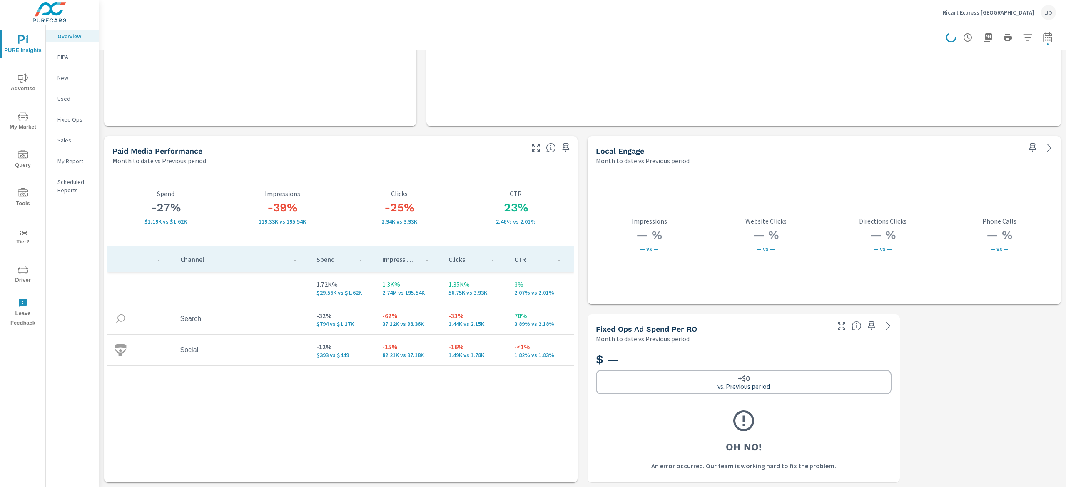
click at [14, 78] on span "Advertise" at bounding box center [23, 83] width 40 height 20
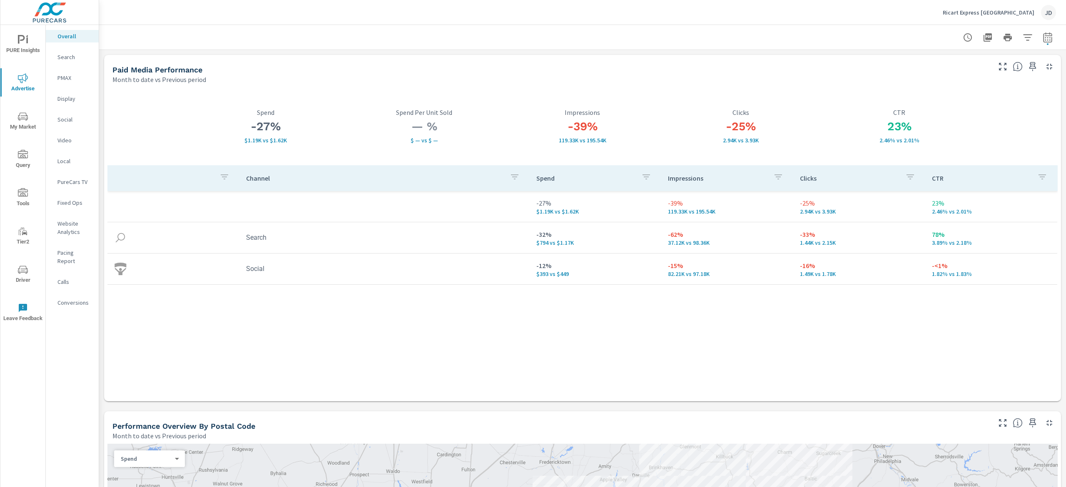
click at [69, 78] on p "PMAX" at bounding box center [74, 78] width 35 height 8
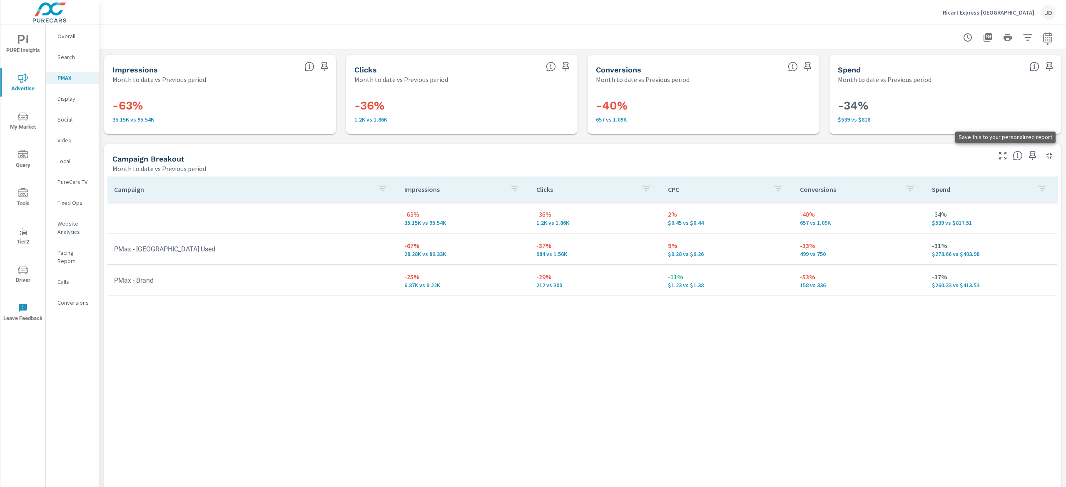
click at [1028, 152] on icon "button" at bounding box center [1033, 156] width 10 height 10
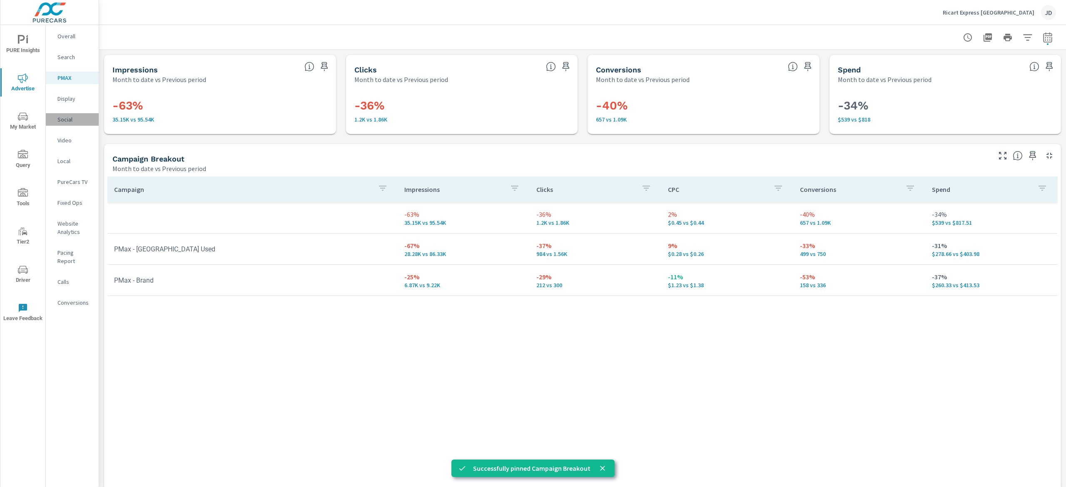
click at [74, 116] on p "Social" at bounding box center [74, 119] width 35 height 8
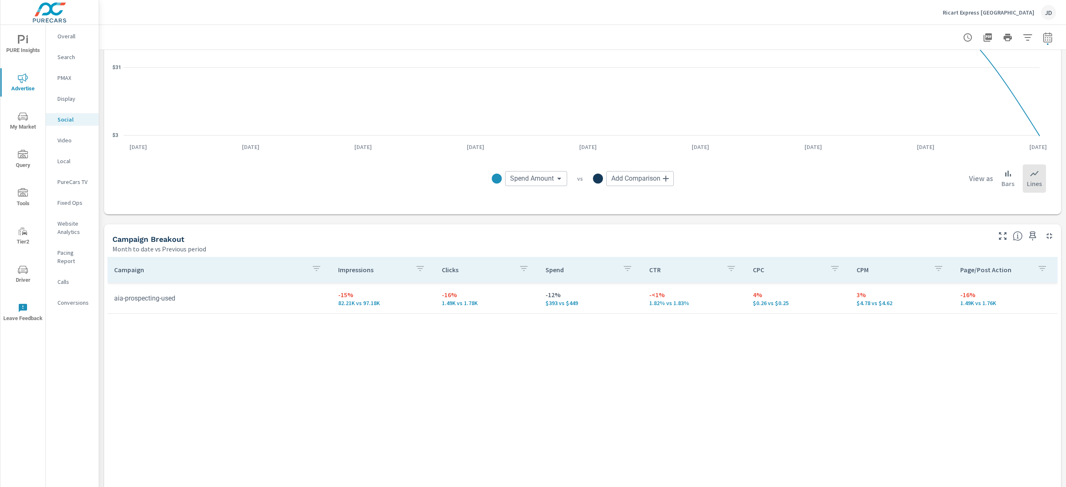
scroll to position [252, 0]
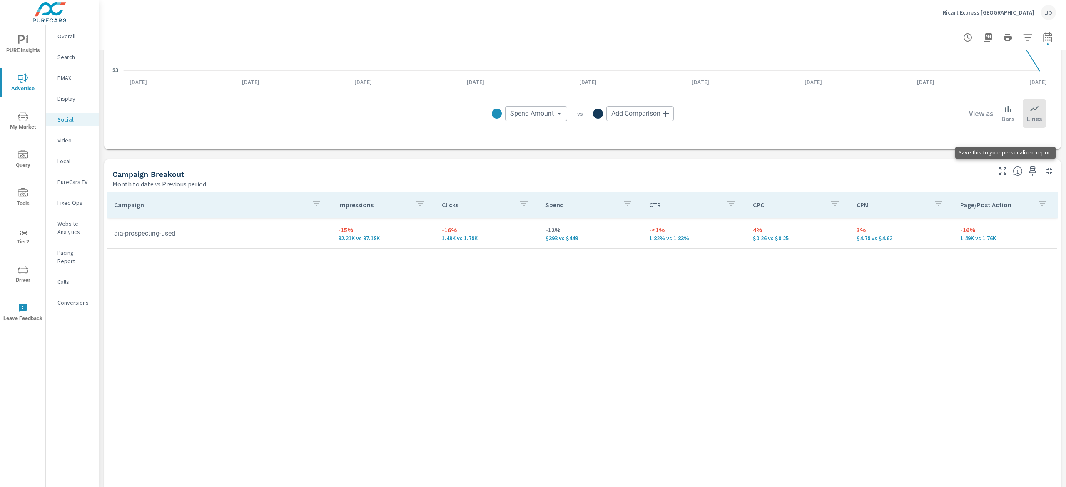
click at [1030, 171] on icon "button" at bounding box center [1033, 171] width 7 height 9
click at [65, 232] on p "Website Analytics" at bounding box center [74, 227] width 35 height 17
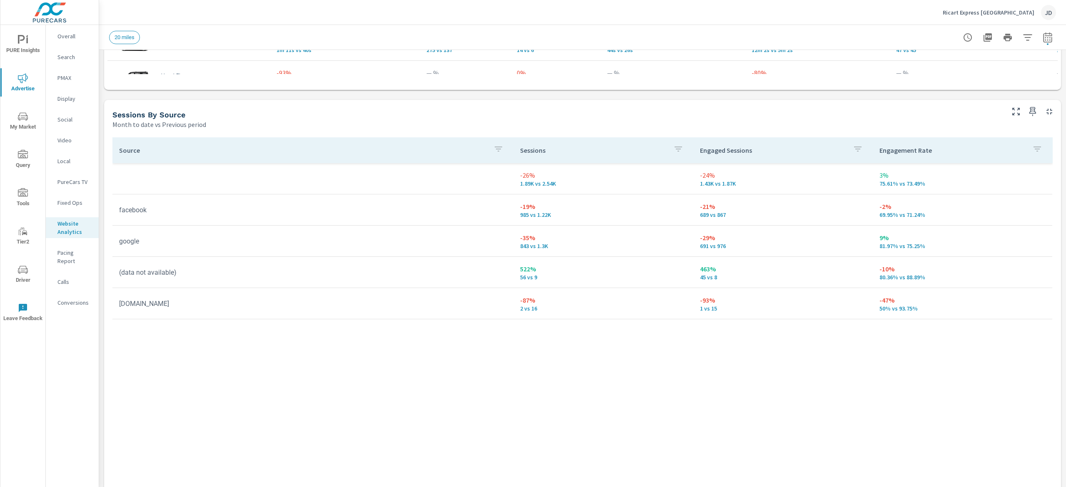
scroll to position [850, 0]
click at [77, 300] on div "Conversions" at bounding box center [72, 303] width 53 height 12
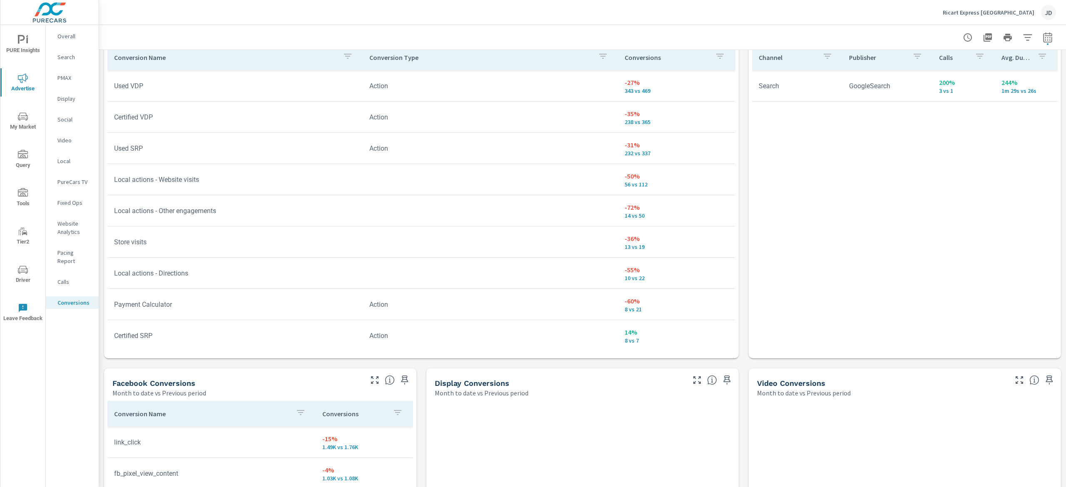
scroll to position [416, 0]
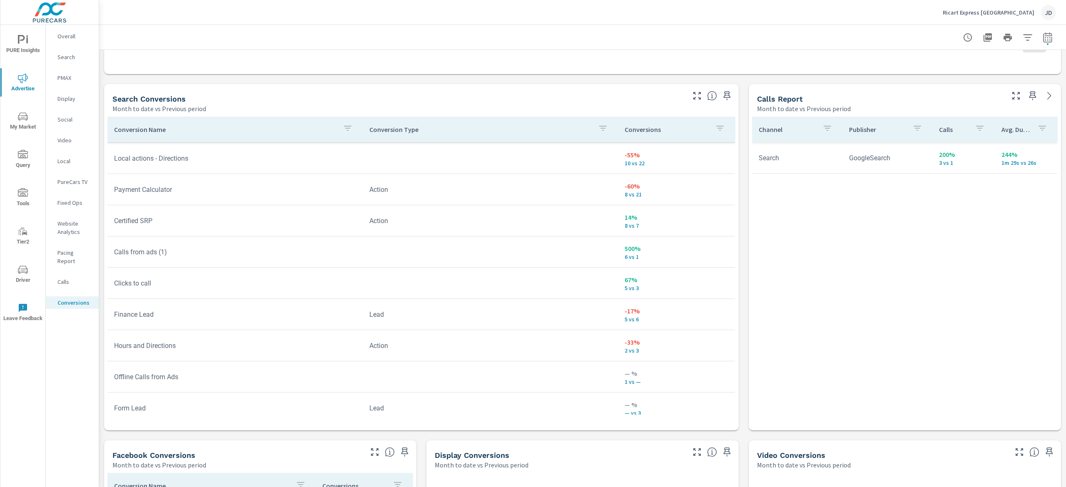
scroll to position [197, 0]
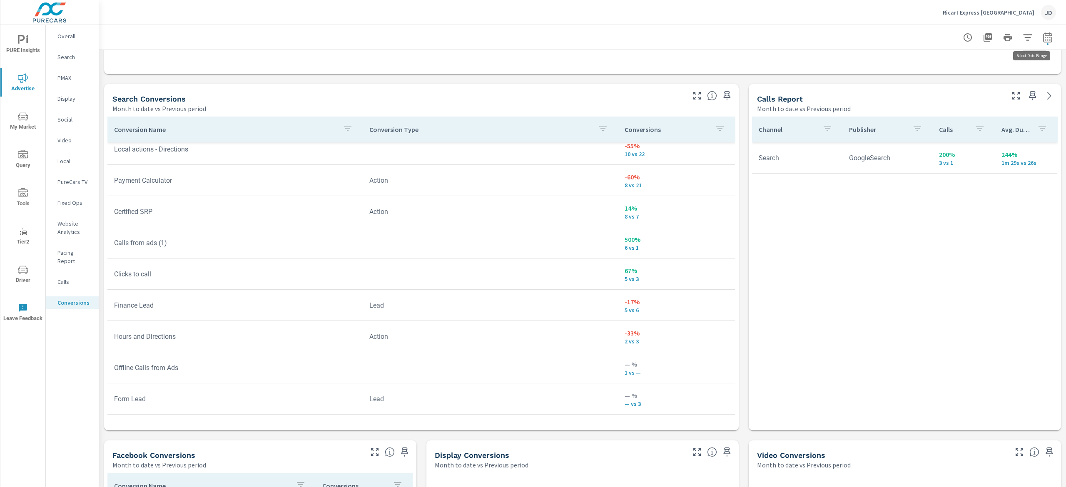
click at [1043, 39] on icon "button" at bounding box center [1048, 37] width 10 height 10
select select "Month to date"
select select "Previous period"
click at [863, 82] on div "All Conversions Month to date vs Previous period -13% 6.49K vs 7.44K Conversion…" at bounding box center [582, 212] width 967 height 1159
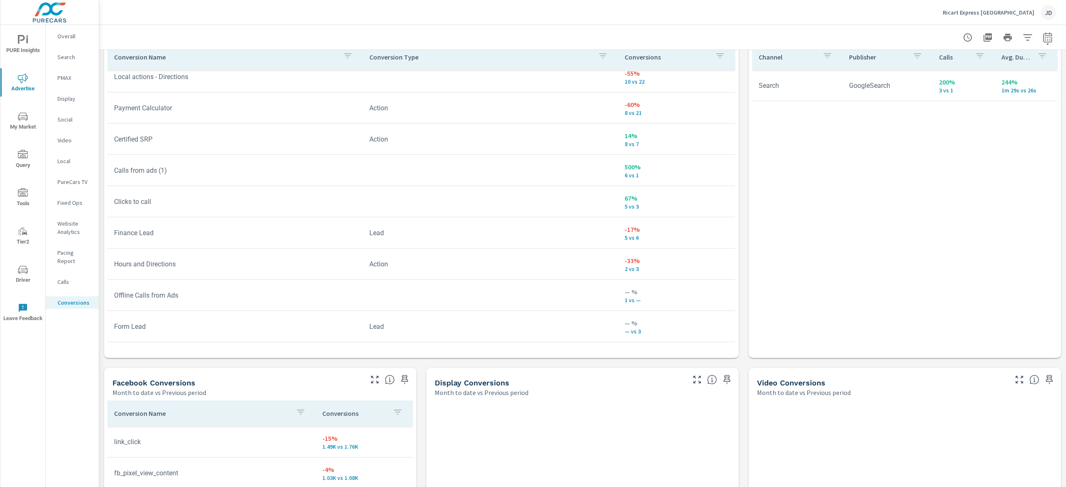
scroll to position [583, 0]
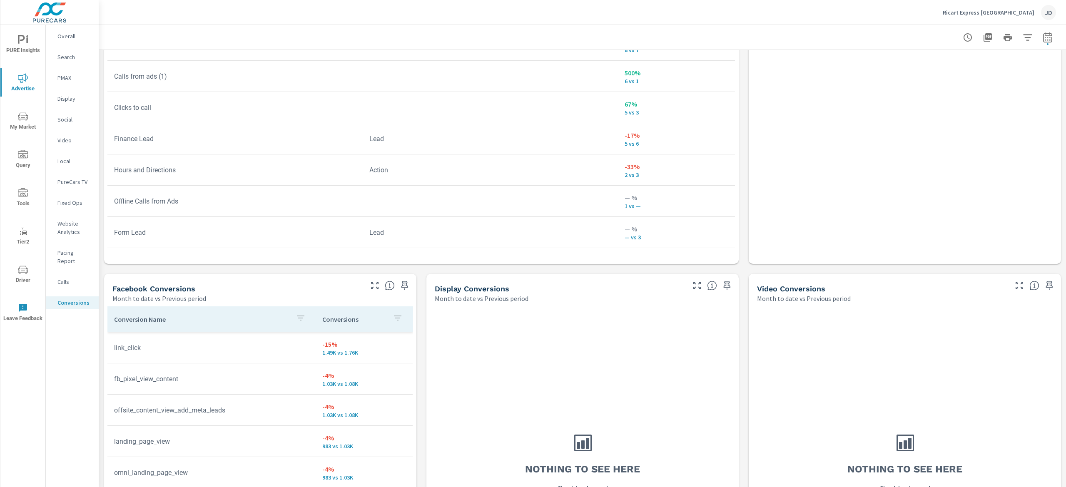
scroll to position [20, 0]
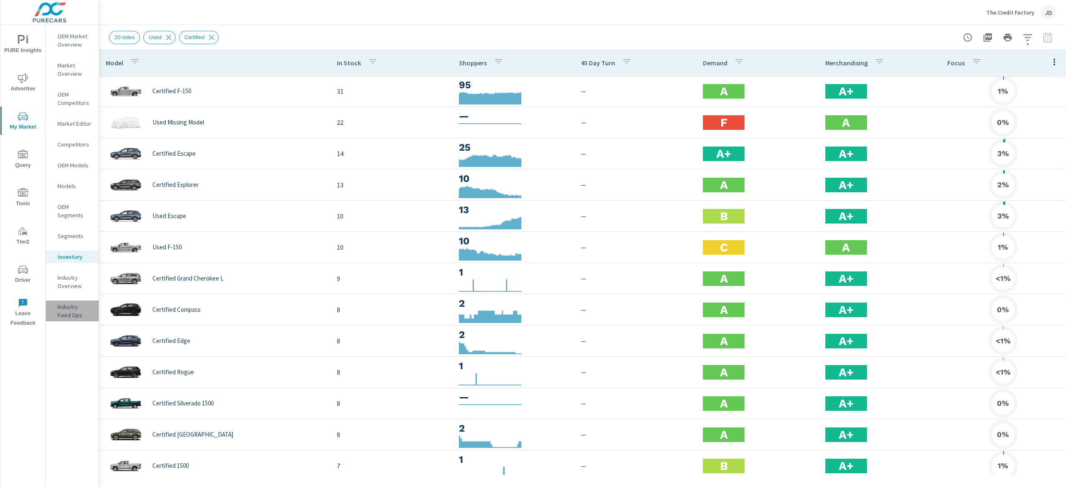
click at [79, 303] on p "Industry Fixed Ops" at bounding box center [74, 311] width 35 height 17
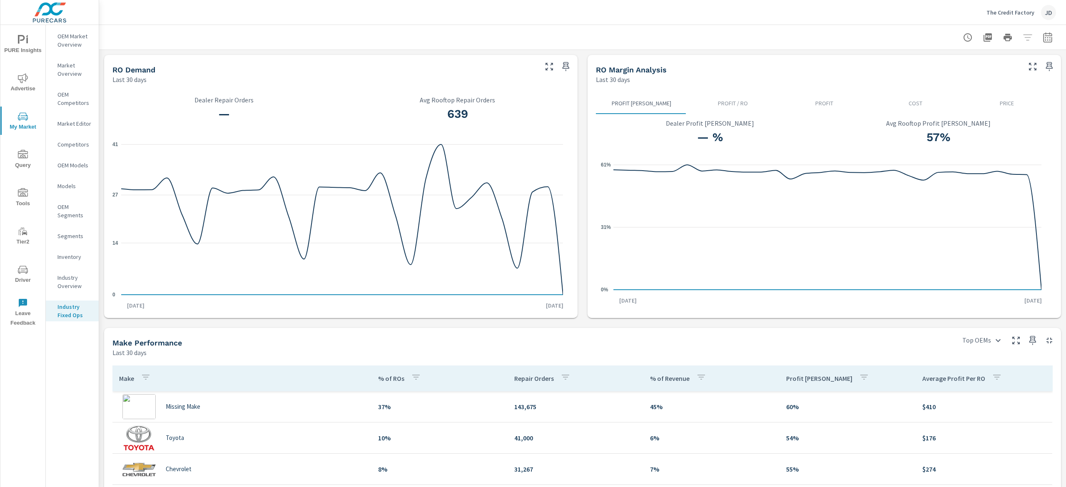
click at [22, 40] on icon "nav menu" at bounding box center [21, 39] width 7 height 9
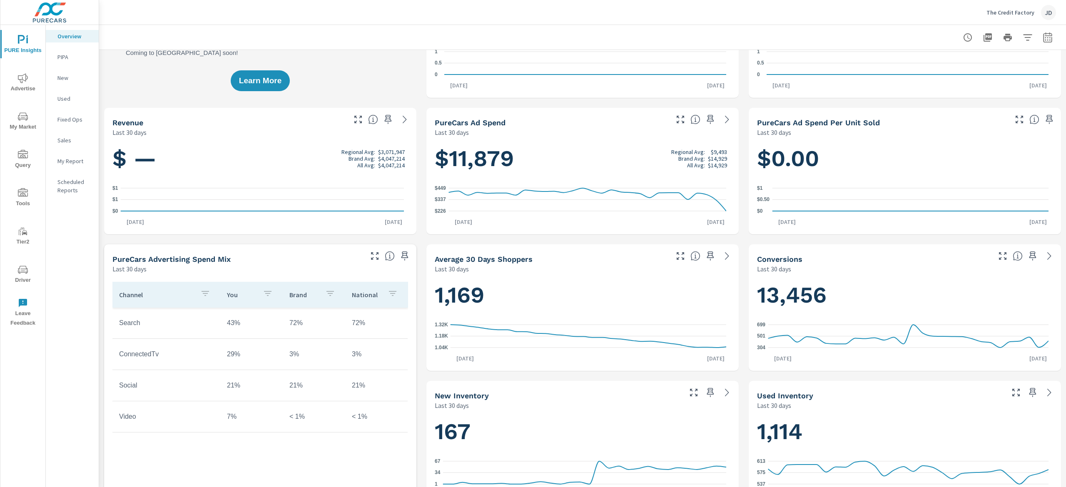
scroll to position [167, 0]
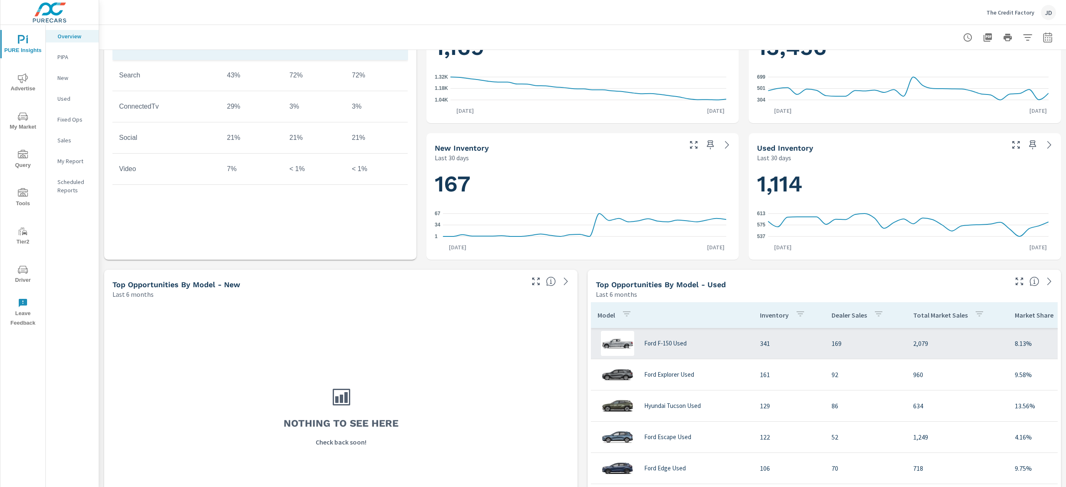
scroll to position [333, 0]
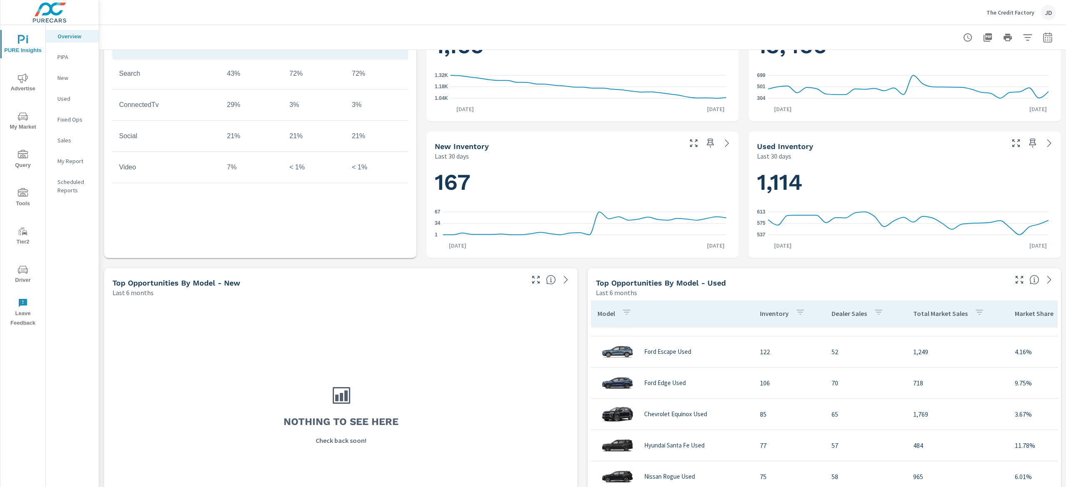
scroll to position [167, 0]
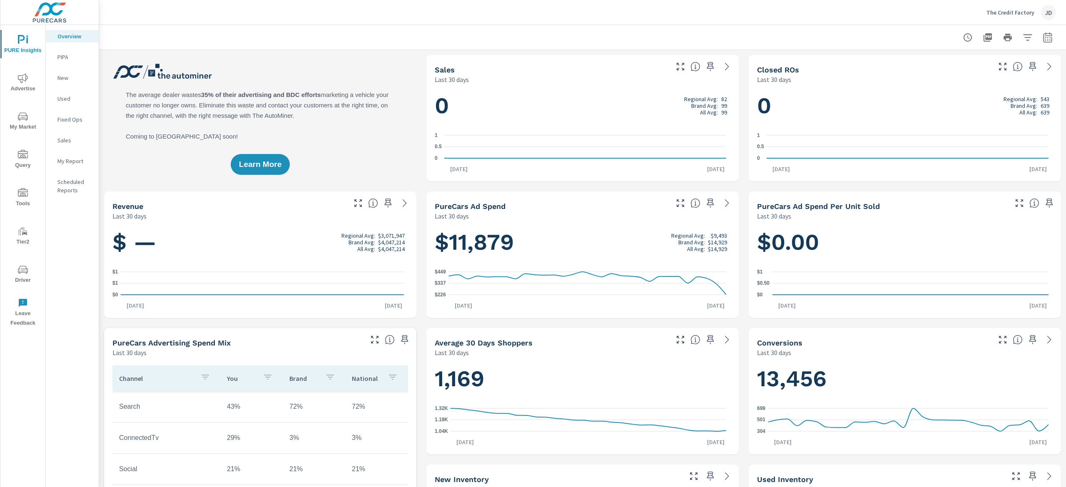
click at [1043, 35] on icon "button" at bounding box center [1048, 37] width 10 height 10
select select "Last 30 days"
click at [956, 98] on p "+ Add comparison" at bounding box center [976, 94] width 107 height 10
select select "Previous period"
click at [955, 142] on span "Apply" at bounding box center [950, 141] width 34 height 8
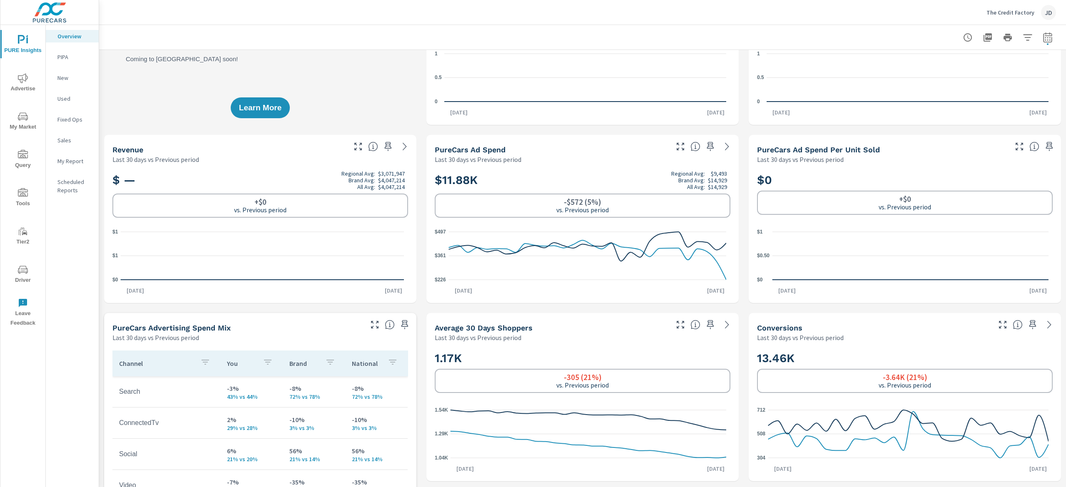
scroll to position [89, 0]
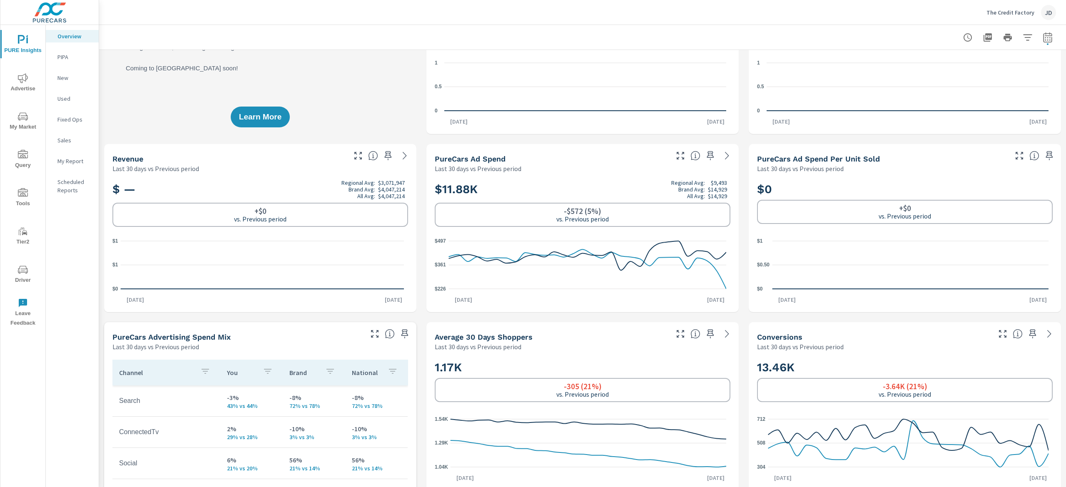
click at [705, 13] on div "The Credit Factory JD" at bounding box center [582, 12] width 947 height 25
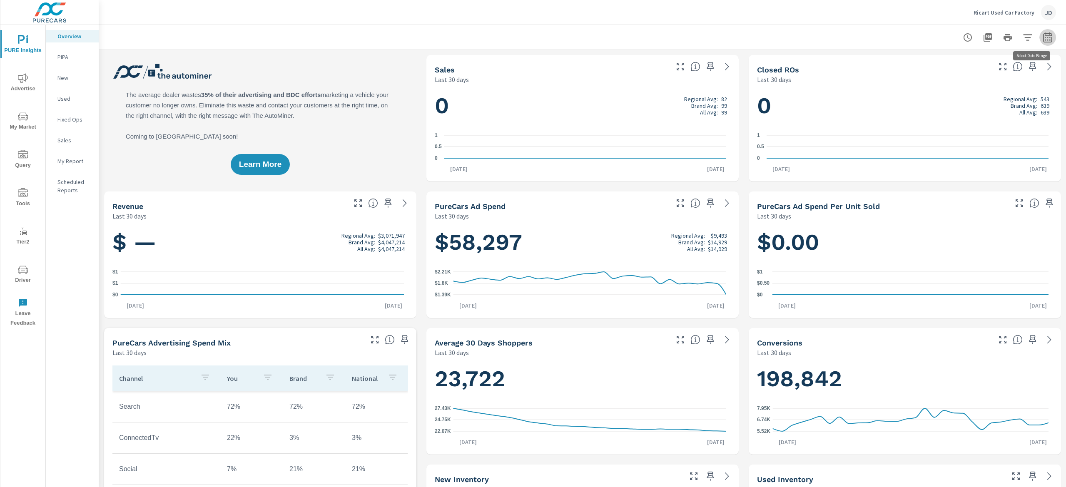
click at [1043, 41] on icon "button" at bounding box center [1048, 37] width 10 height 10
select select "Last 30 days"
click at [958, 87] on div "Date Range Custom Yesterday Last week Last 7 days Last 14 days Last 30 days Las…" at bounding box center [976, 78] width 107 height 42
click at [953, 93] on p "+ Add comparison" at bounding box center [976, 94] width 107 height 10
select select "Previous period"
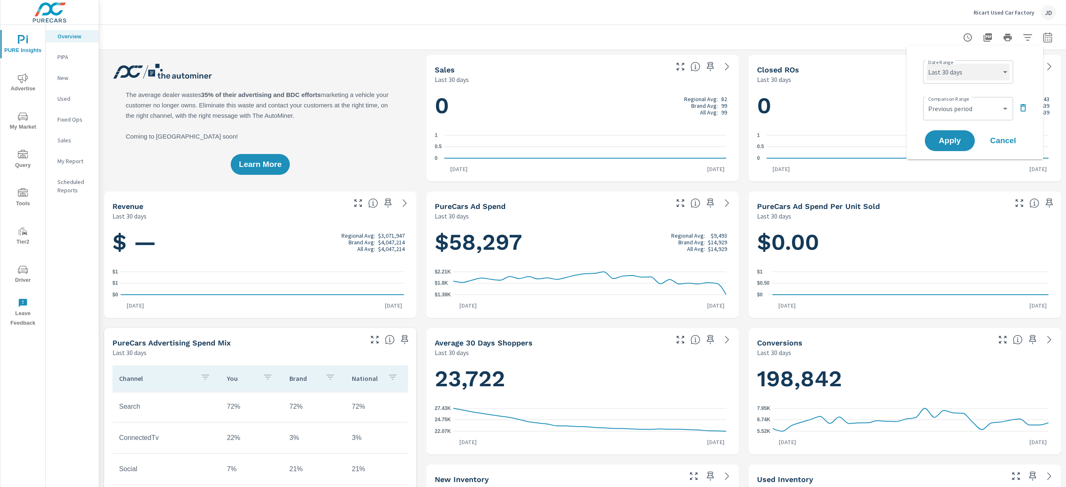
click at [982, 76] on select "Custom Yesterday Last week Last 7 days Last 14 days Last 30 days Last 45 days L…" at bounding box center [968, 72] width 83 height 17
drag, startPoint x: 887, startPoint y: 23, endPoint x: 895, endPoint y: 23, distance: 8.8
click at [887, 23] on div "Ricart Used Car Factory JD" at bounding box center [582, 12] width 947 height 25
click at [1043, 38] on icon "button" at bounding box center [1048, 37] width 10 height 10
select select "Last 30 days"
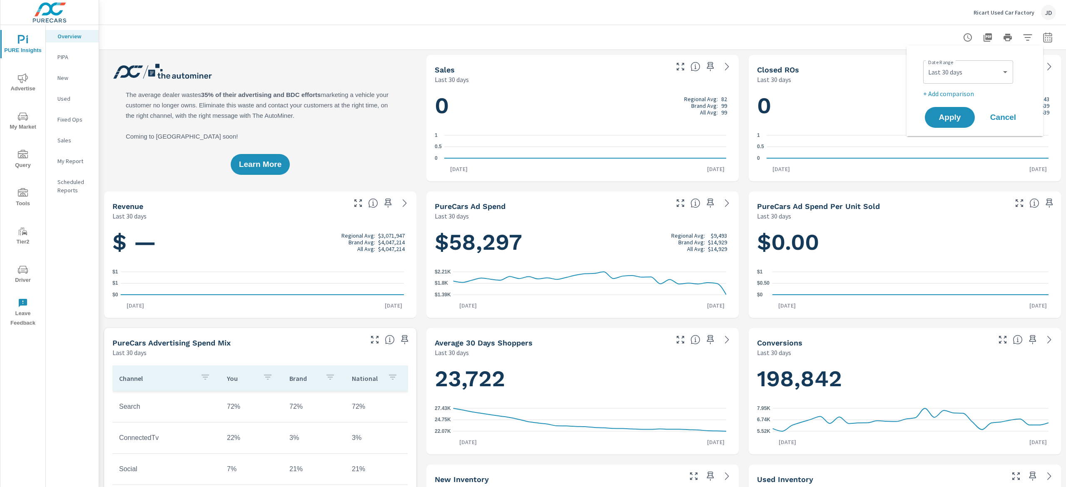
click at [958, 92] on p "+ Add comparison" at bounding box center [976, 94] width 107 height 10
select select "Previous period"
click at [958, 138] on span "Apply" at bounding box center [950, 141] width 34 height 8
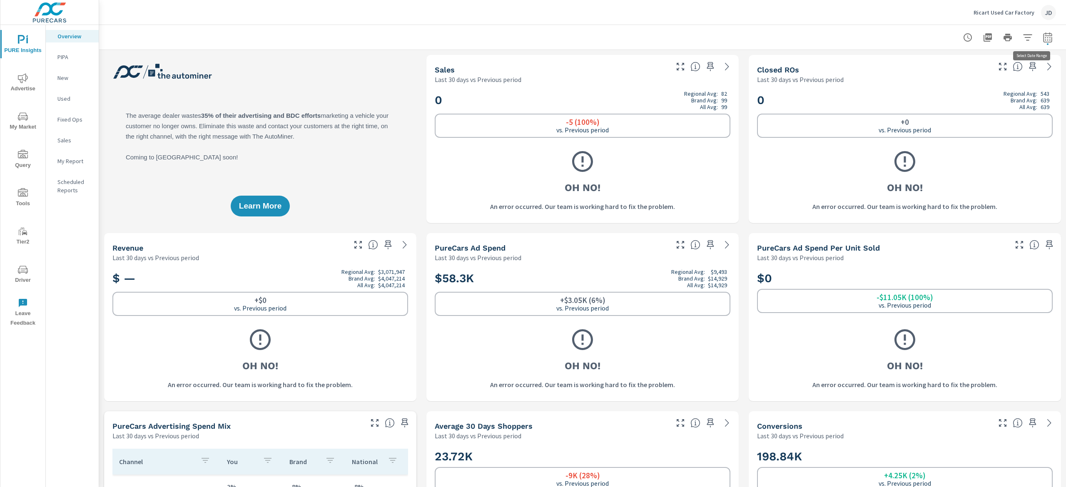
click at [1043, 36] on icon "button" at bounding box center [1047, 37] width 9 height 10
select select "Last 30 days"
select select "Previous period"
click at [665, 36] on div at bounding box center [582, 37] width 947 height 25
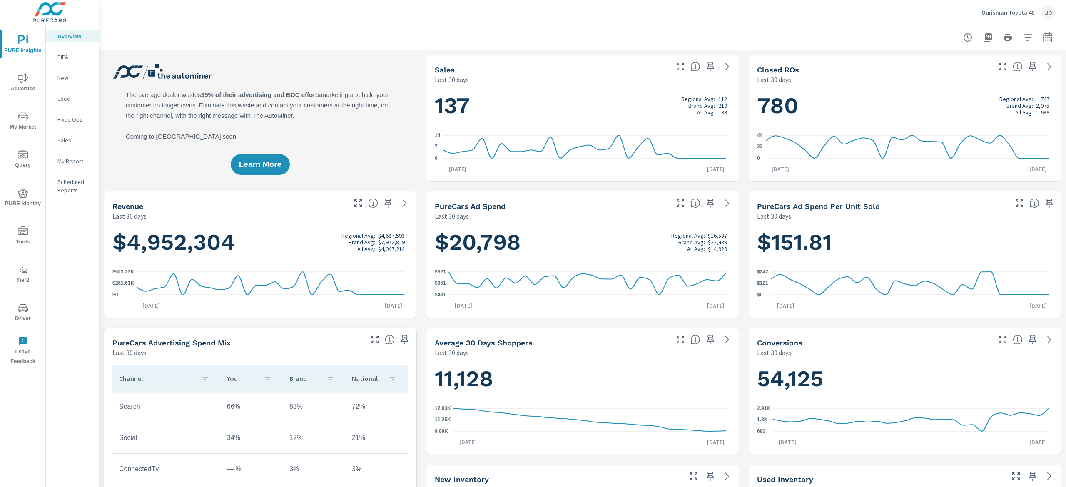
click at [27, 127] on span "My Market" at bounding box center [23, 122] width 40 height 20
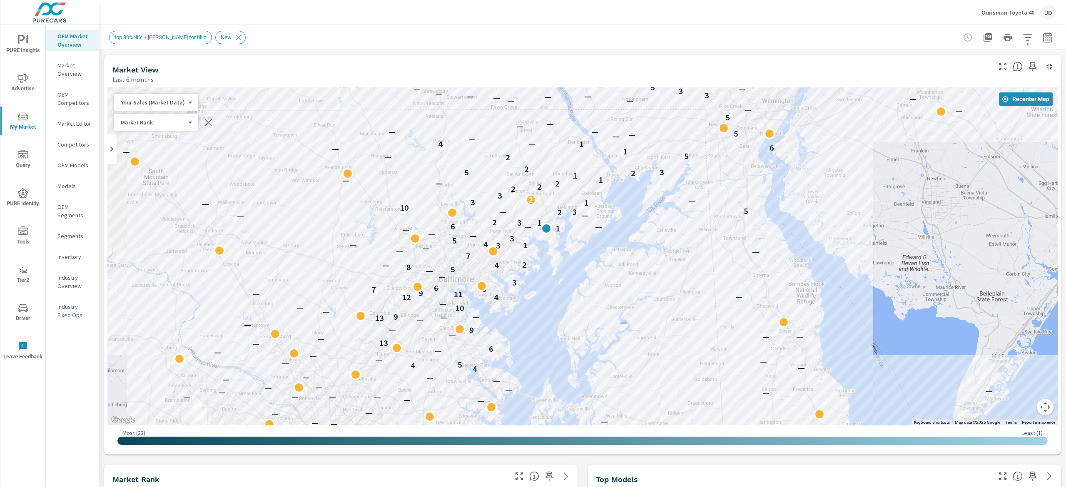
drag, startPoint x: 516, startPoint y: 228, endPoint x: 613, endPoint y: 237, distance: 97.1
click at [613, 237] on div "— — — — — — — — — — — — — — — — — — — — — — — — — — — — — — — — — — — — — — — —…" at bounding box center [582, 256] width 950 height 338
click at [1043, 36] on icon "button" at bounding box center [1048, 37] width 10 height 10
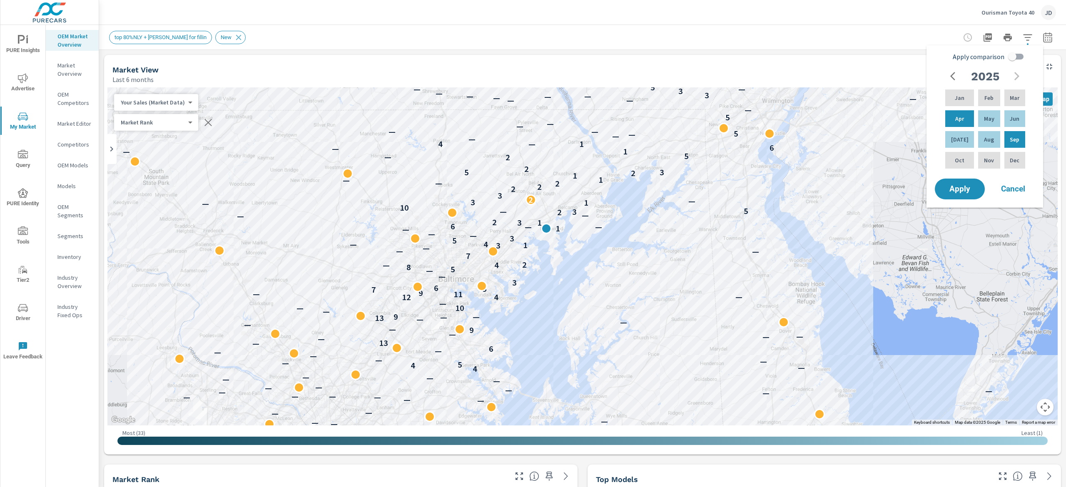
click at [1012, 53] on input "Apply comparison" at bounding box center [1012, 57] width 47 height 16
checkbox input "true"
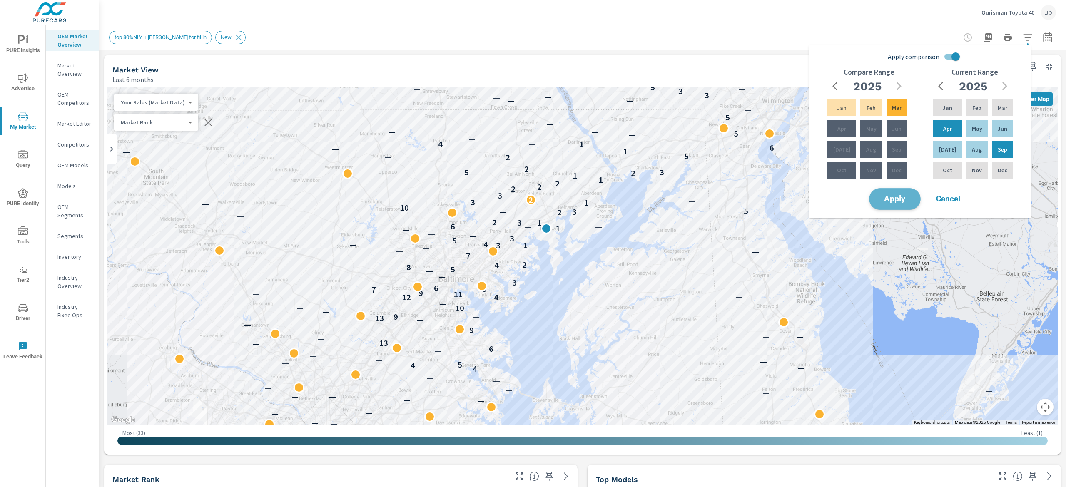
click at [880, 204] on button "Apply" at bounding box center [895, 199] width 52 height 22
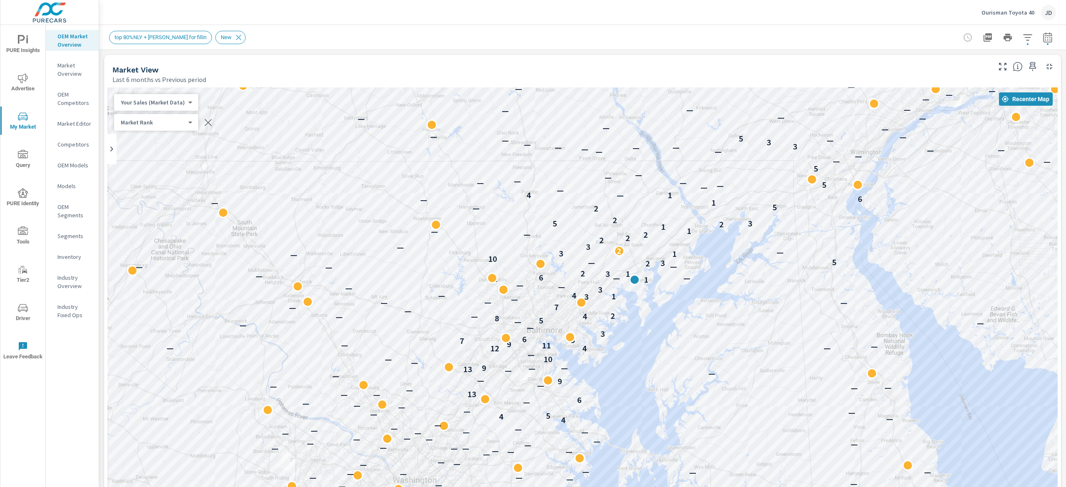
drag, startPoint x: 760, startPoint y: 169, endPoint x: 591, endPoint y: 185, distance: 169.4
click at [590, 186] on div "— — — — — — — — — — — — — — — — — — — — — — — — — — — — — — — — — — — — — — — —…" at bounding box center [582, 318] width 950 height 463
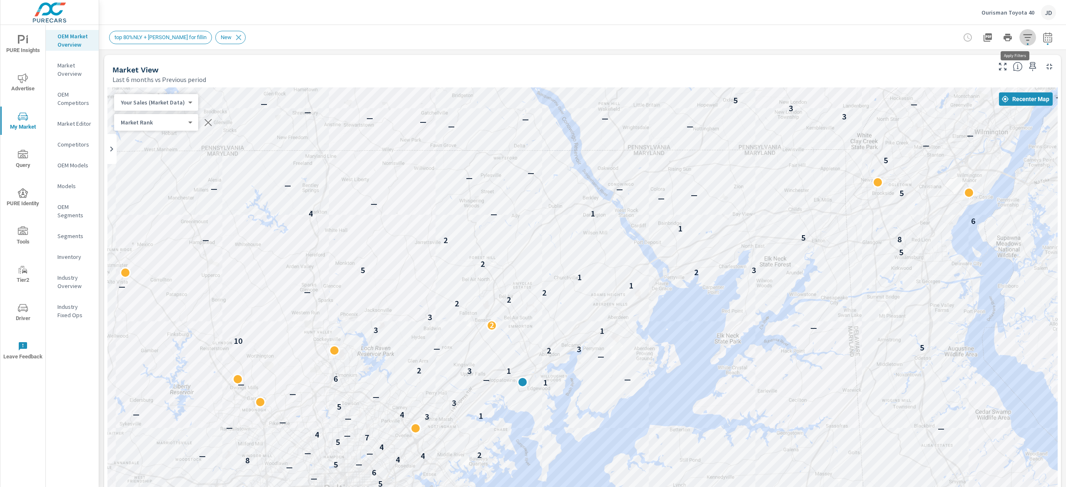
click at [1020, 37] on button "button" at bounding box center [1028, 37] width 17 height 17
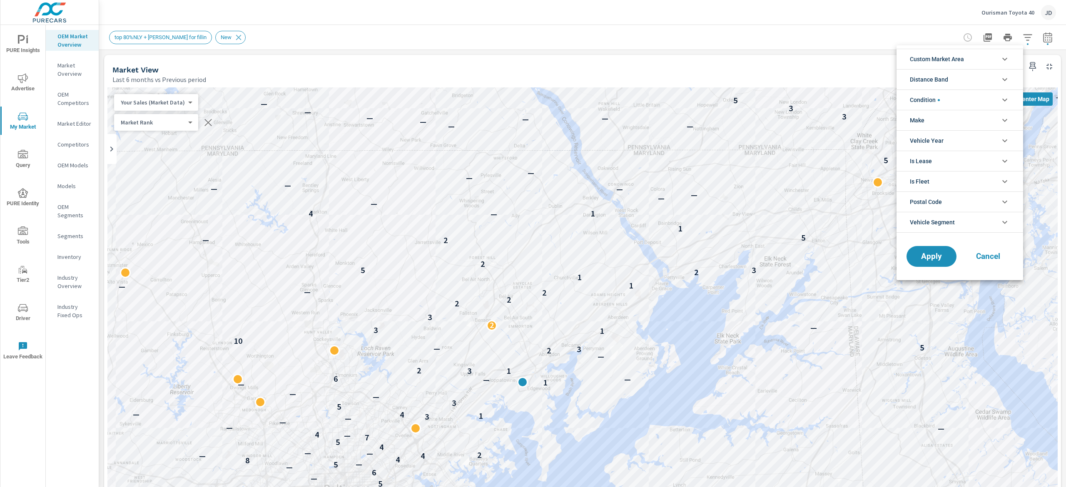
click at [466, 10] on div at bounding box center [533, 243] width 1066 height 487
